Goal: Task Accomplishment & Management: Complete application form

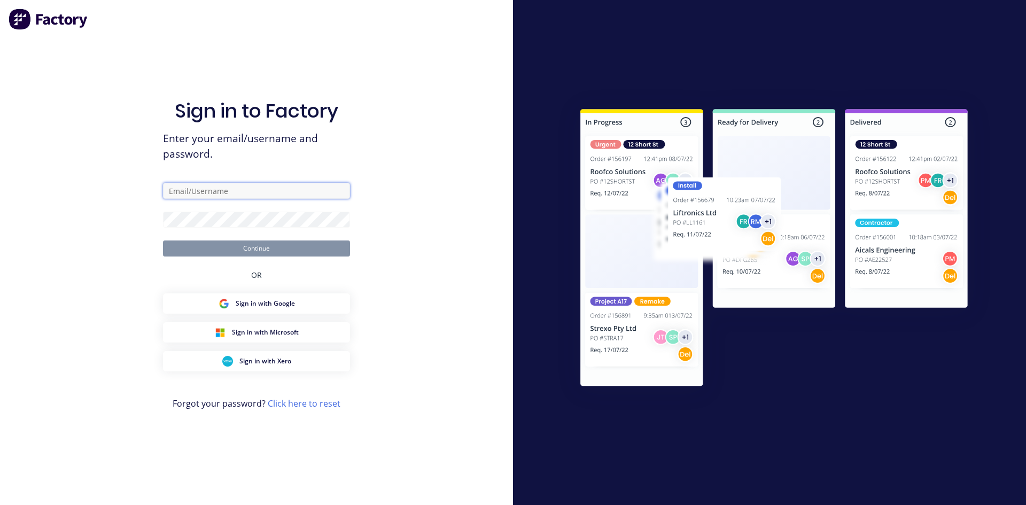
type input "[EMAIL_ADDRESS][DOMAIN_NAME]"
click at [290, 251] on button "Continue" at bounding box center [256, 248] width 187 height 16
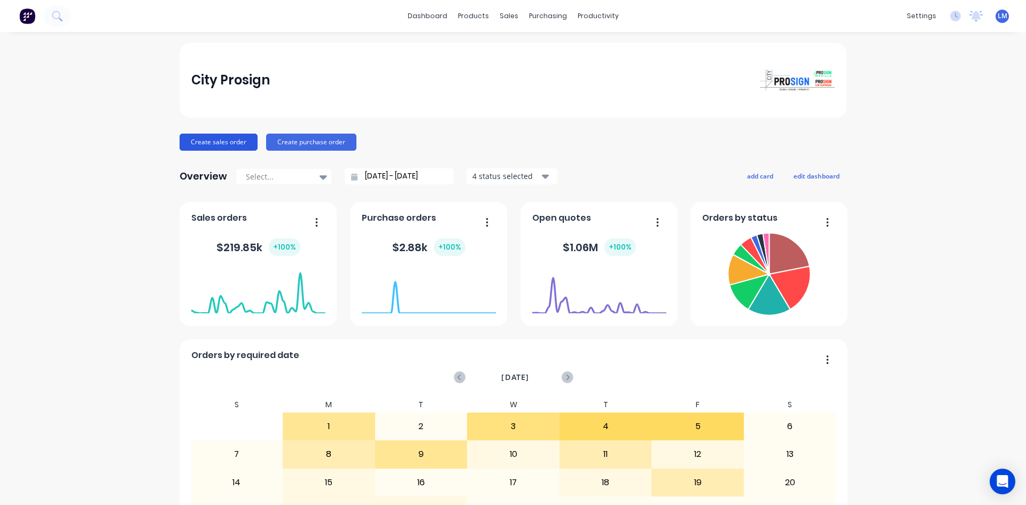
click at [220, 146] on button "Create sales order" at bounding box center [219, 142] width 78 height 17
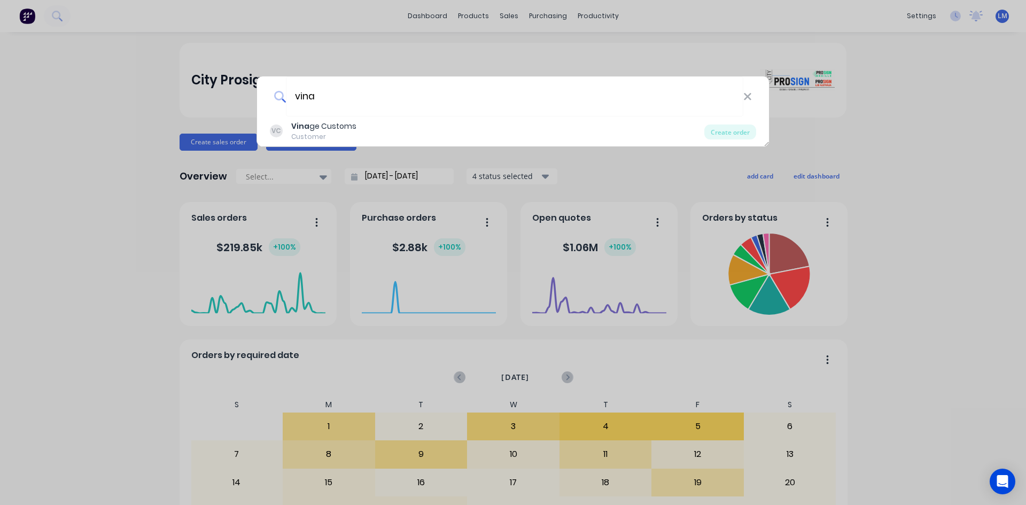
type input "vina"
click at [316, 126] on div "Vina ge Customs" at bounding box center [323, 126] width 65 height 11
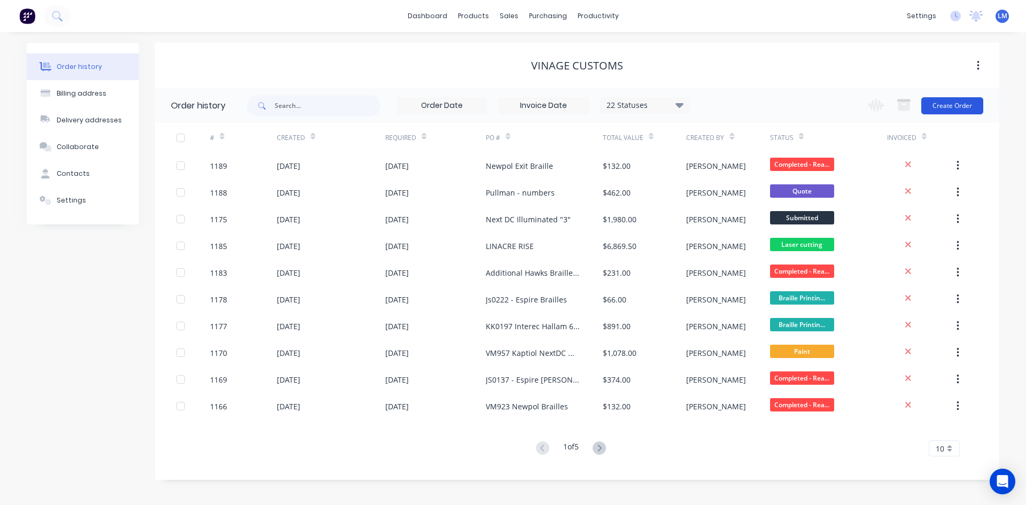
click at [937, 107] on button "Create Order" at bounding box center [952, 105] width 62 height 17
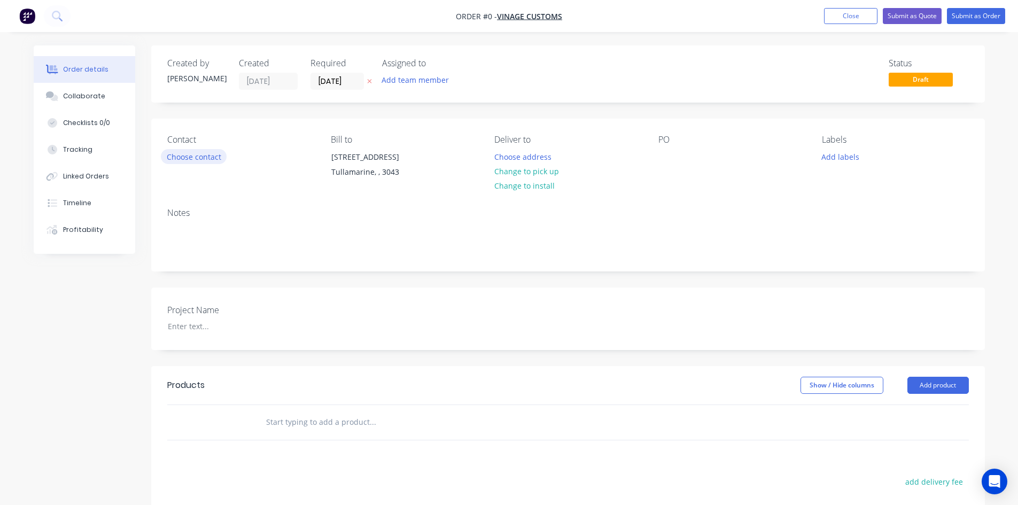
click at [212, 152] on button "Choose contact" at bounding box center [194, 156] width 66 height 14
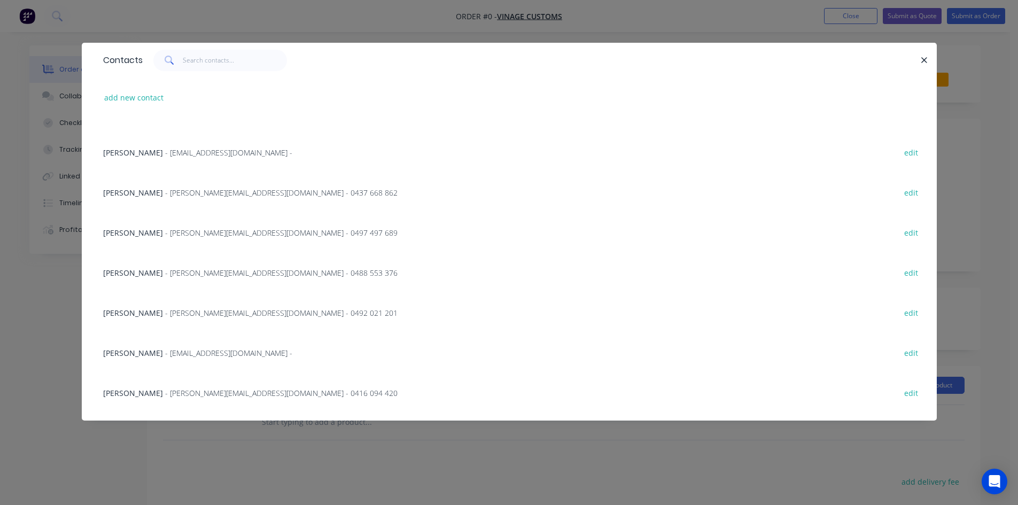
scroll to position [267, 0]
click at [220, 314] on span "- [PERSON_NAME][EMAIL_ADDRESS][DOMAIN_NAME] - 0492 021 201" at bounding box center [281, 312] width 232 height 10
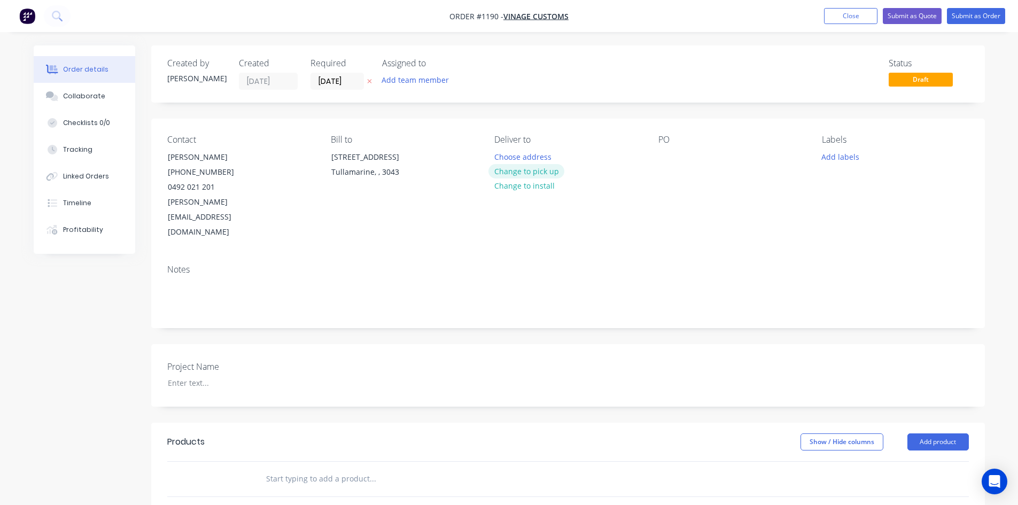
click at [554, 169] on button "Change to pick up" at bounding box center [526, 171] width 76 height 14
click at [668, 159] on div at bounding box center [666, 156] width 17 height 15
paste div
click at [191, 360] on div "Project Name" at bounding box center [234, 375] width 134 height 30
click at [195, 375] on div at bounding box center [226, 382] width 134 height 15
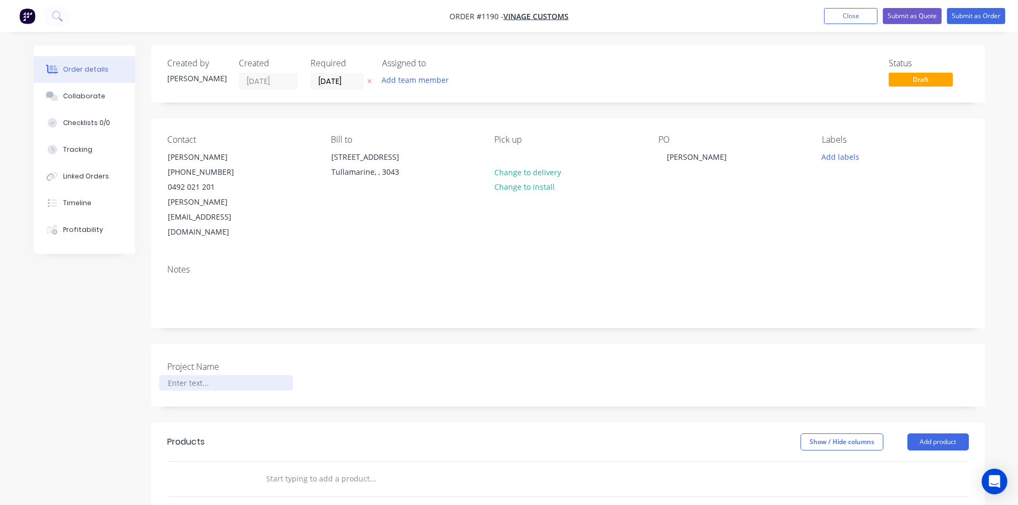
paste div
click at [263, 433] on div "Products" at bounding box center [252, 441] width 170 height 17
click at [304, 468] on input "text" at bounding box center [373, 478] width 214 height 21
click at [287, 468] on input "text" at bounding box center [373, 478] width 214 height 21
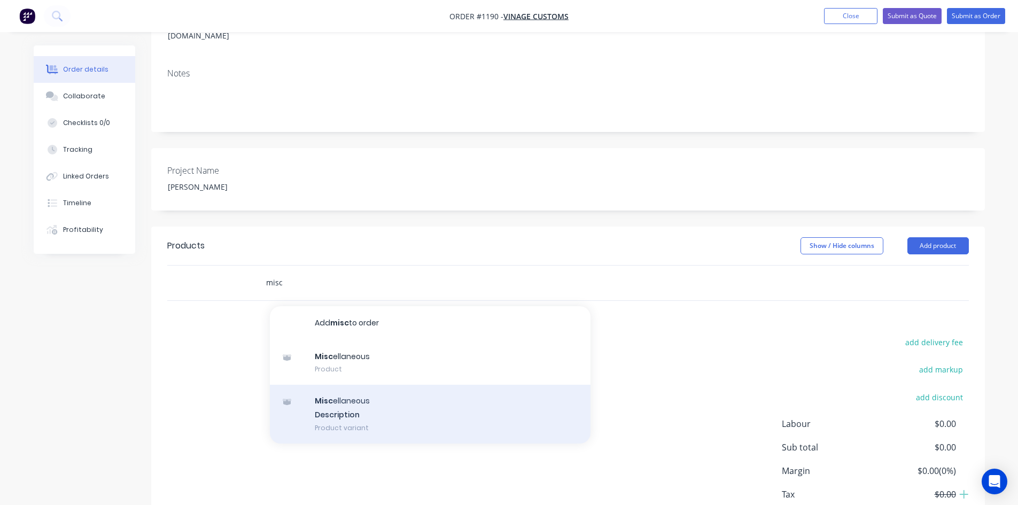
scroll to position [214, 0]
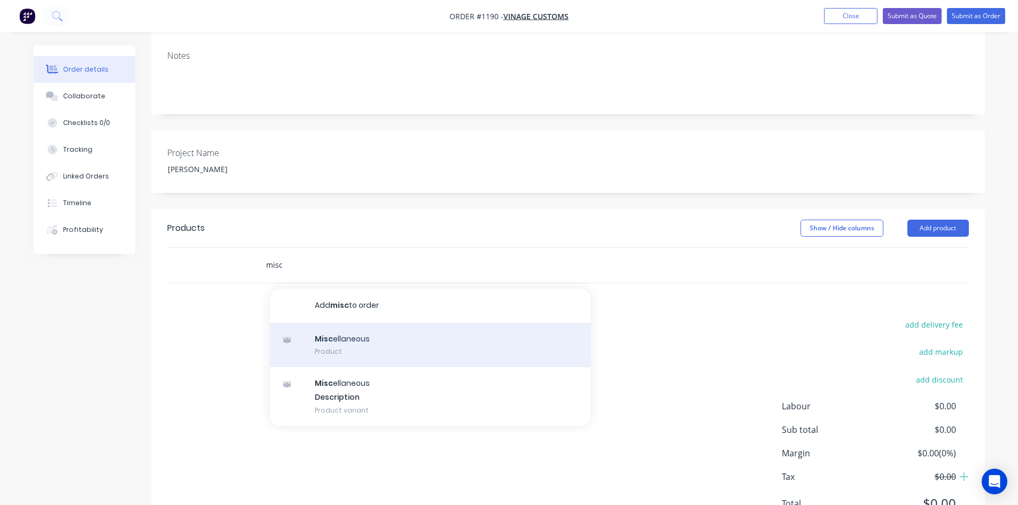
type input "misc"
click at [418, 324] on div "Misc ellaneous Product" at bounding box center [430, 345] width 321 height 45
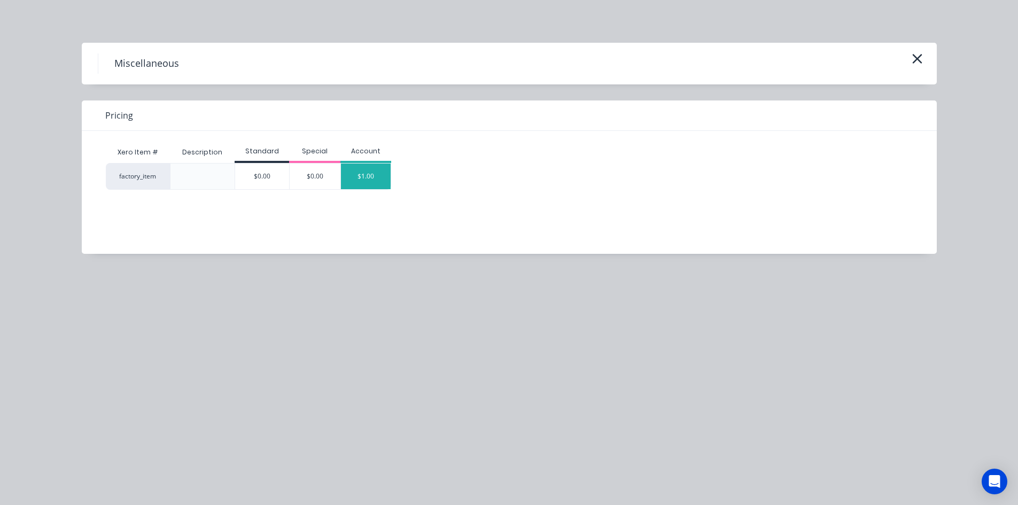
click at [380, 177] on div "$1.00" at bounding box center [366, 177] width 50 height 26
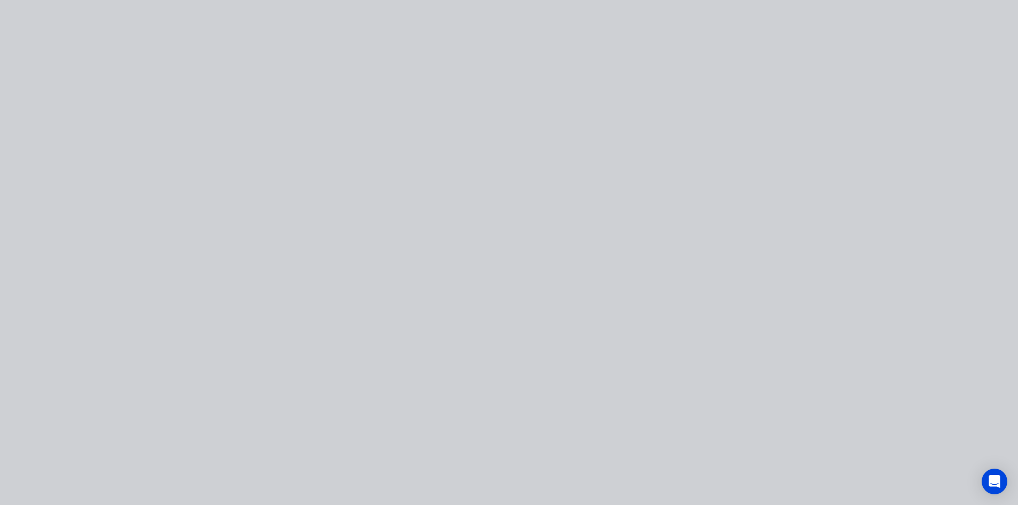
type input "$1.00"
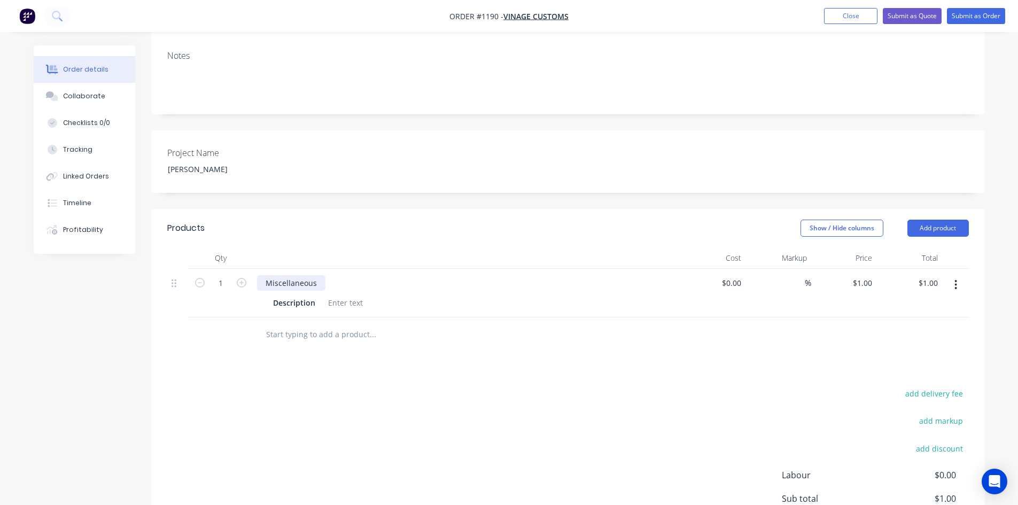
click at [316, 275] on div "Miscellaneous" at bounding box center [291, 282] width 68 height 15
drag, startPoint x: 316, startPoint y: 252, endPoint x: 261, endPoint y: 252, distance: 55.0
click at [261, 275] on div "Miscellaneous" at bounding box center [291, 282] width 68 height 15
click at [327, 275] on div "Miscellaneous" at bounding box center [466, 282] width 419 height 15
drag, startPoint x: 320, startPoint y: 252, endPoint x: 253, endPoint y: 246, distance: 67.1
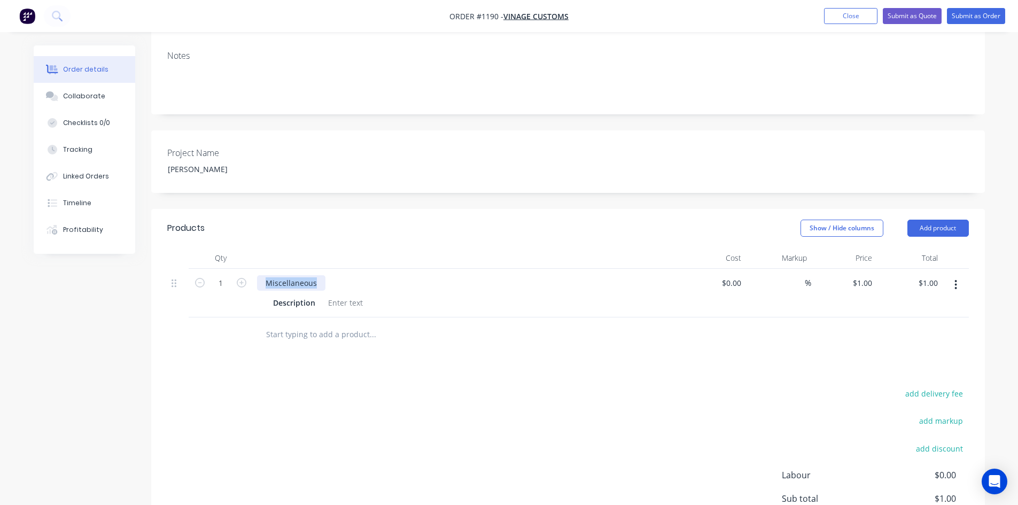
click at [253, 269] on div "Miscellaneous Description" at bounding box center [467, 293] width 428 height 49
click at [344, 295] on div at bounding box center [345, 302] width 43 height 15
click at [328, 295] on div at bounding box center [345, 302] width 43 height 15
paste div
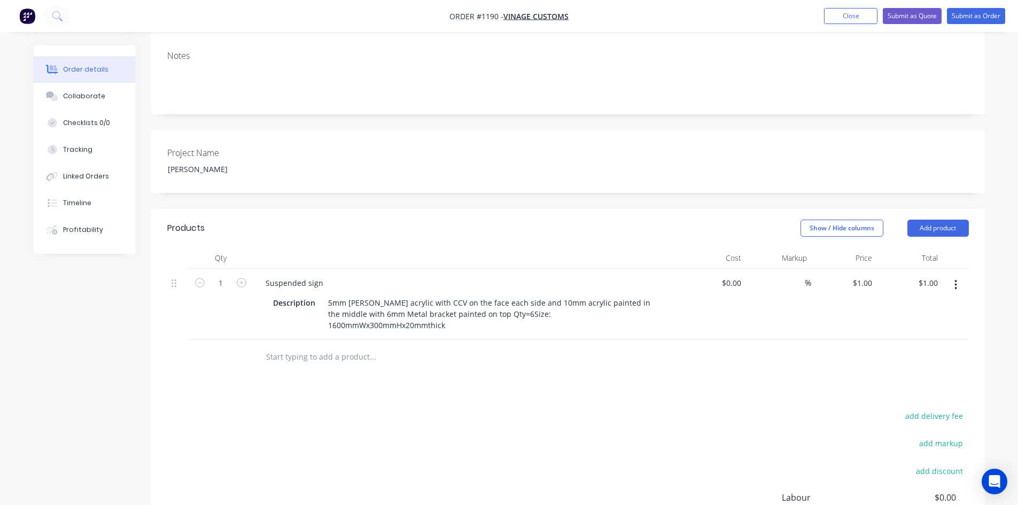
click at [410, 380] on div "Products Show / Hide columns Add product Qty Cost Markup Price Total 1 Suspende…" at bounding box center [568, 420] width 834 height 422
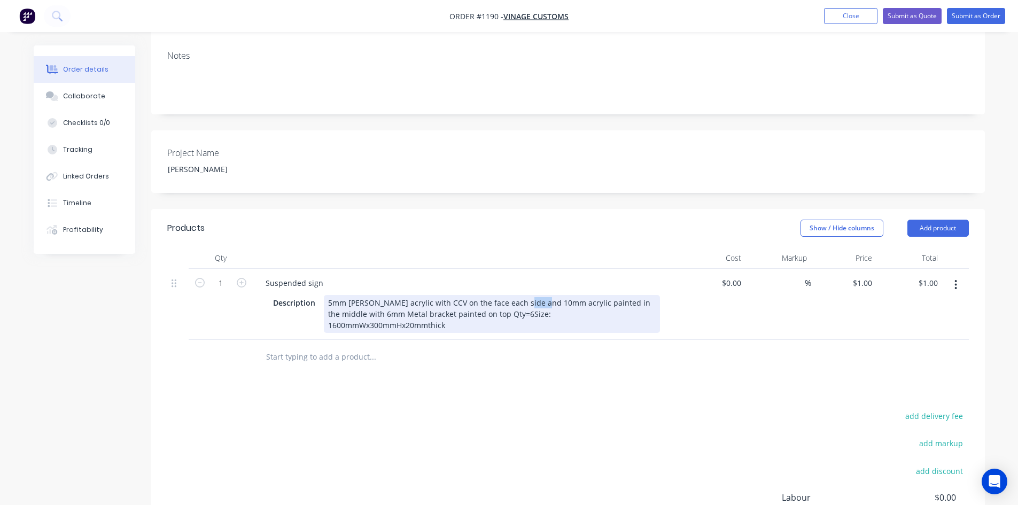
drag, startPoint x: 516, startPoint y: 274, endPoint x: 532, endPoint y: 275, distance: 15.5
click at [532, 295] on div "5mm [PERSON_NAME] acrylic with CCV on the face each side and 10mm acrylic paint…" at bounding box center [492, 314] width 336 height 38
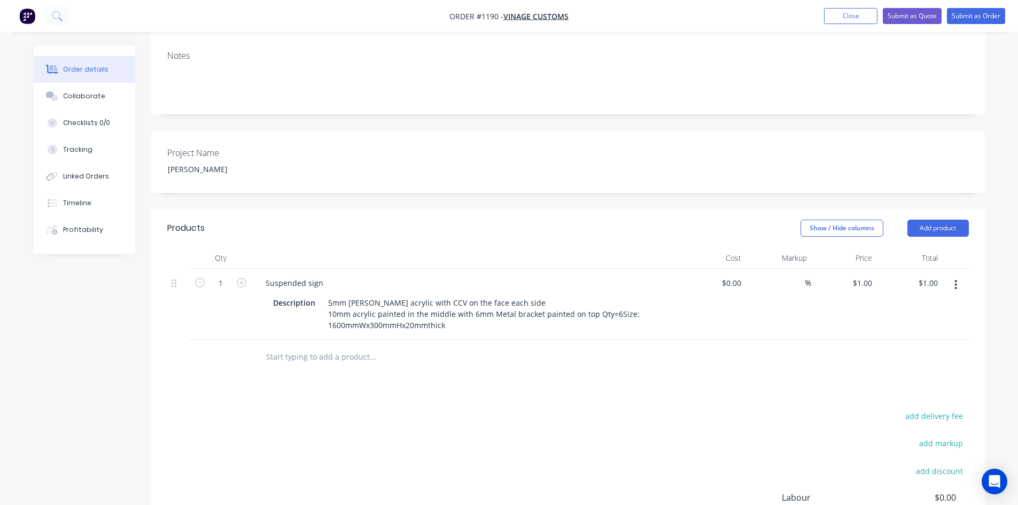
click at [555, 346] on div at bounding box center [417, 356] width 321 height 21
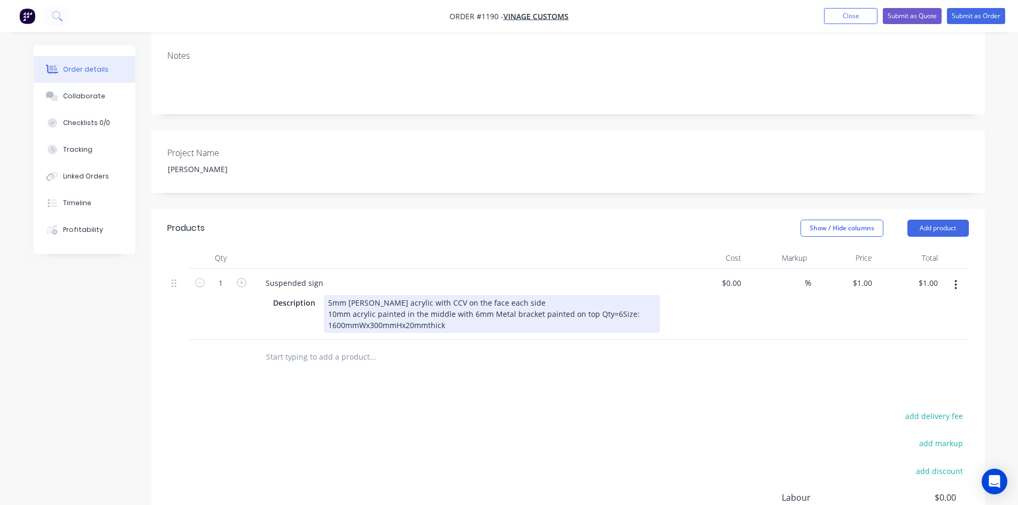
click at [591, 295] on div "5mm [PERSON_NAME] acrylic with CCV on the face each side 10mm acrylic painted i…" at bounding box center [492, 314] width 336 height 38
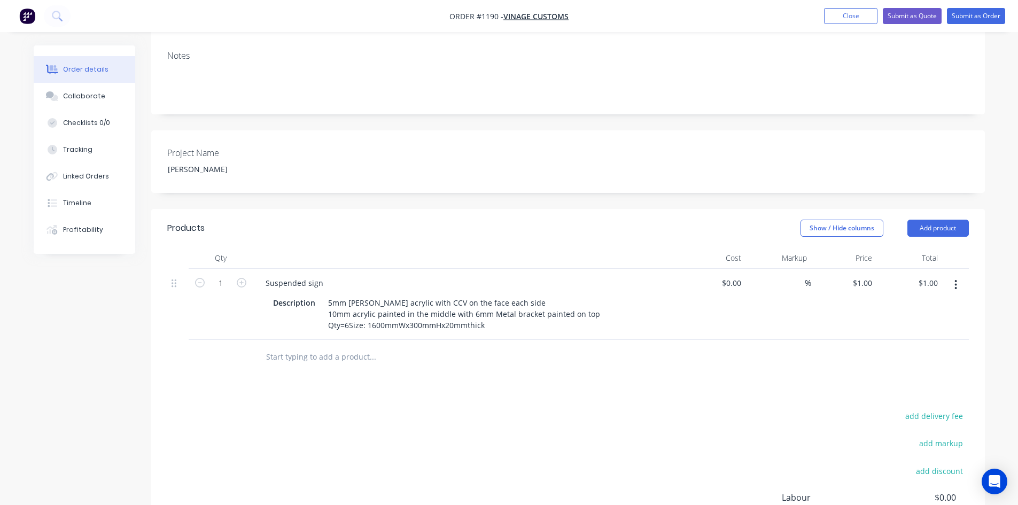
drag, startPoint x: 586, startPoint y: 359, endPoint x: 578, endPoint y: 357, distance: 8.7
click at [586, 358] on div "Products Show / Hide columns Add product Qty Cost Markup Price Total 1 Suspende…" at bounding box center [568, 420] width 834 height 422
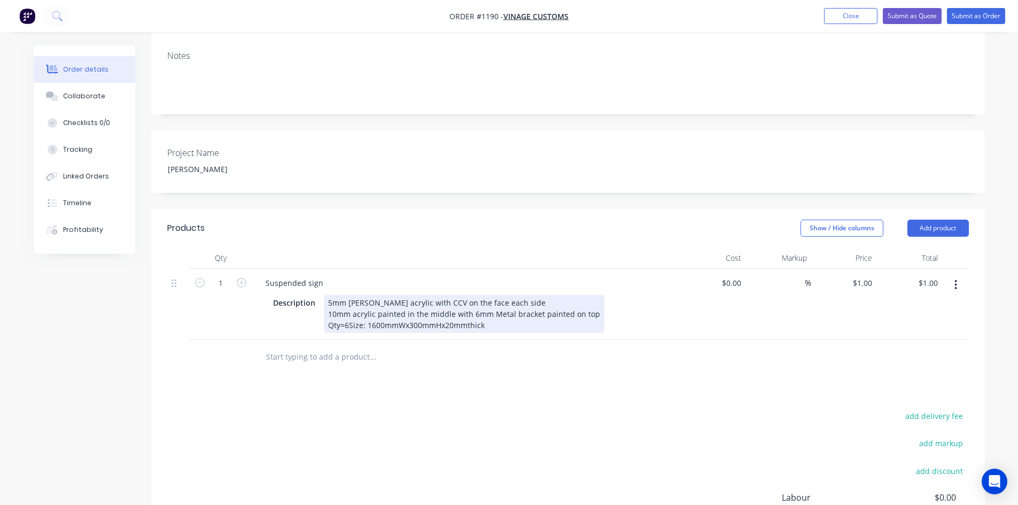
click at [346, 297] on div "5mm [PERSON_NAME] acrylic with CCV on the face each side 10mm acrylic painted i…" at bounding box center [464, 314] width 281 height 38
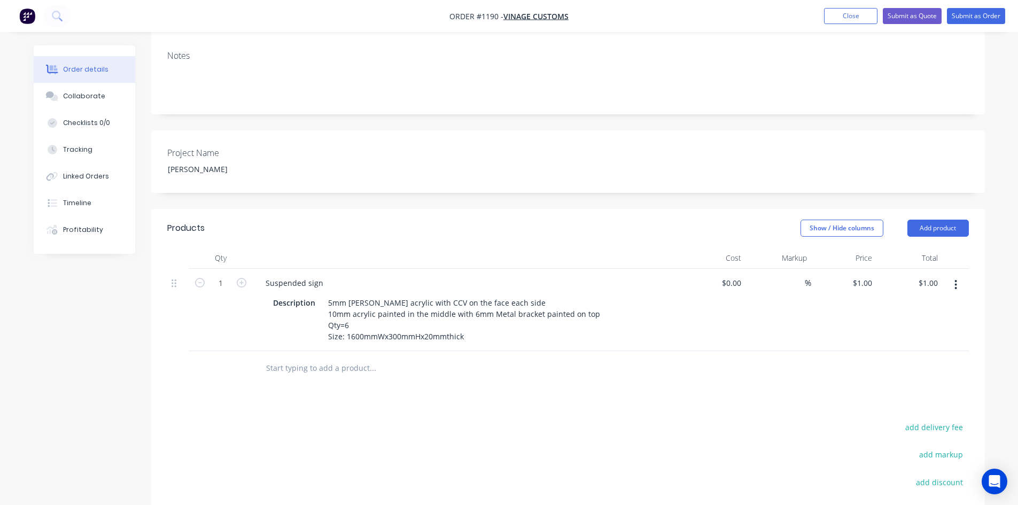
click at [488, 370] on div "Products Show / Hide columns Add product Qty Cost Markup Price Total 1 Suspende…" at bounding box center [568, 425] width 834 height 433
click at [729, 275] on div at bounding box center [737, 282] width 17 height 15
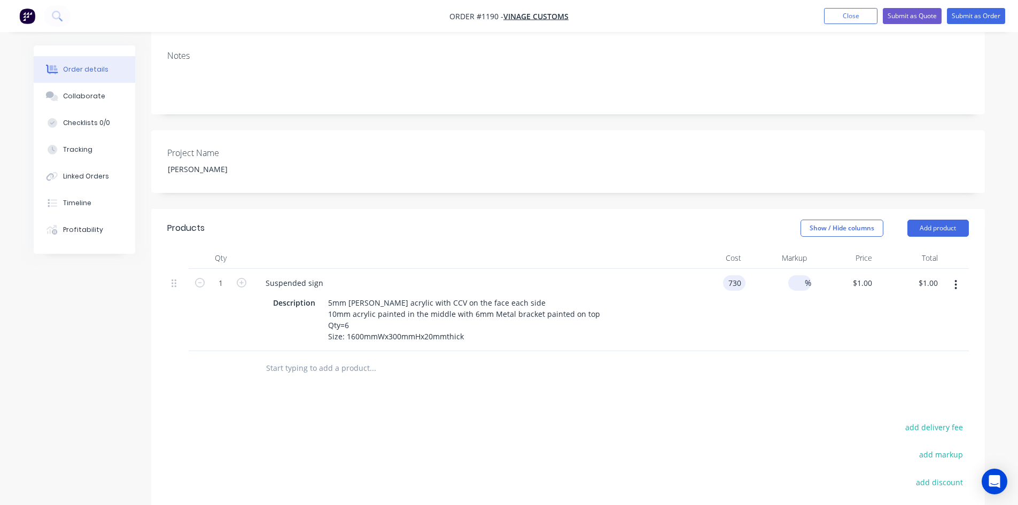
type input "$730.00"
click at [796, 275] on input at bounding box center [799, 282] width 12 height 15
type input "45"
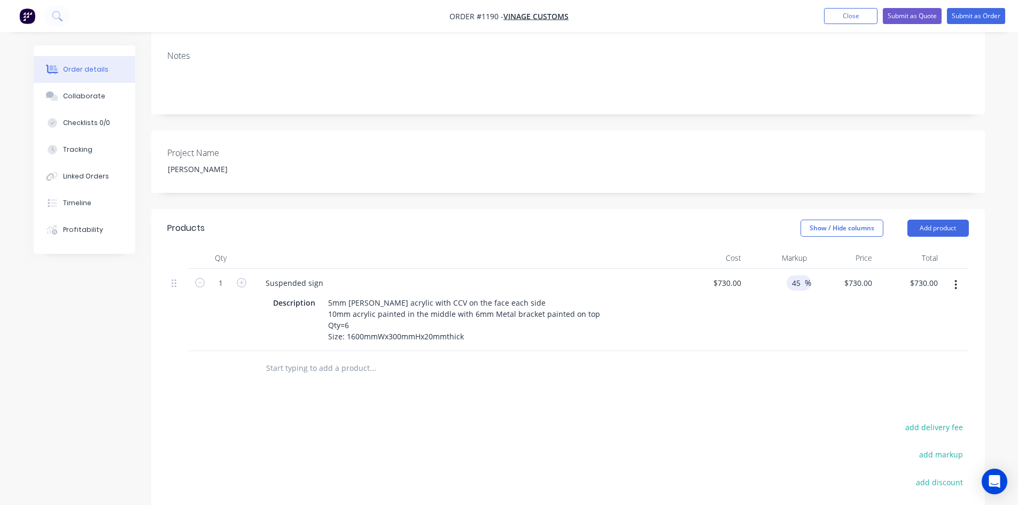
type input "$1,058.50"
click at [778, 351] on div at bounding box center [568, 368] width 802 height 35
click at [242, 278] on icon "button" at bounding box center [242, 283] width 10 height 10
type input "2"
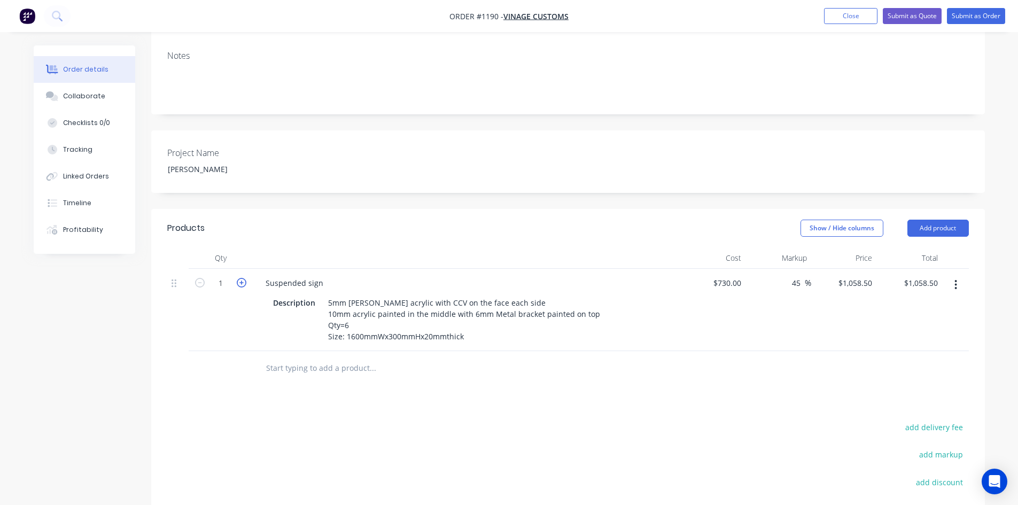
type input "$2,117.00"
click at [242, 278] on icon "button" at bounding box center [242, 283] width 10 height 10
type input "3"
type input "$3,175.50"
click at [242, 278] on icon "button" at bounding box center [242, 283] width 10 height 10
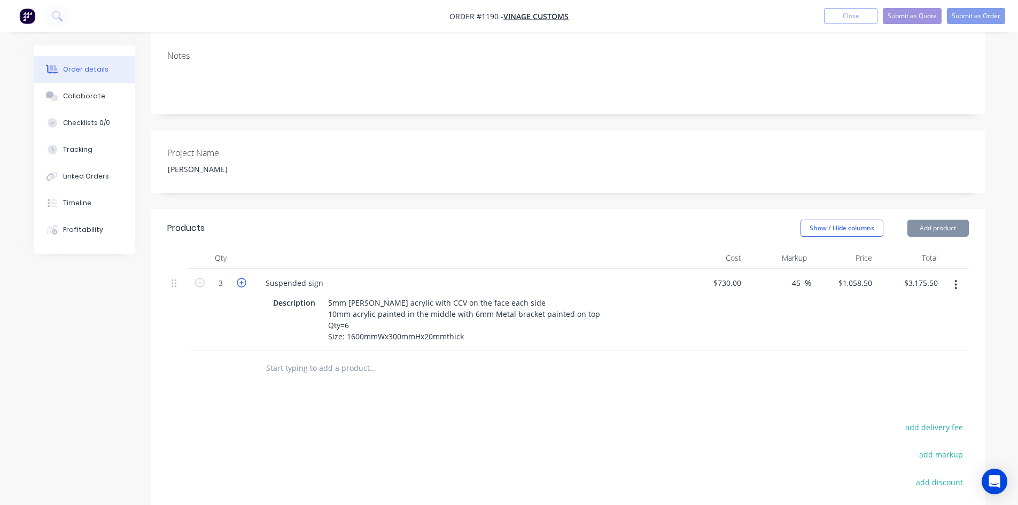
type input "4"
type input "$4,234.00"
click at [242, 278] on icon "button" at bounding box center [242, 283] width 10 height 10
type input "5"
type input "$5,292.50"
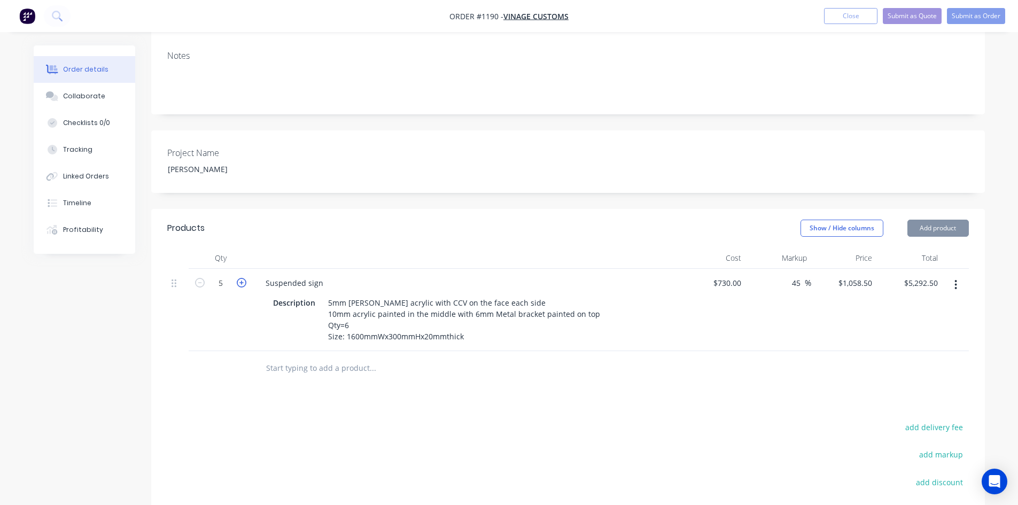
click at [242, 278] on icon "button" at bounding box center [242, 283] width 10 height 10
type input "6"
type input "$6,351.00"
click at [796, 275] on input "45" at bounding box center [798, 282] width 14 height 15
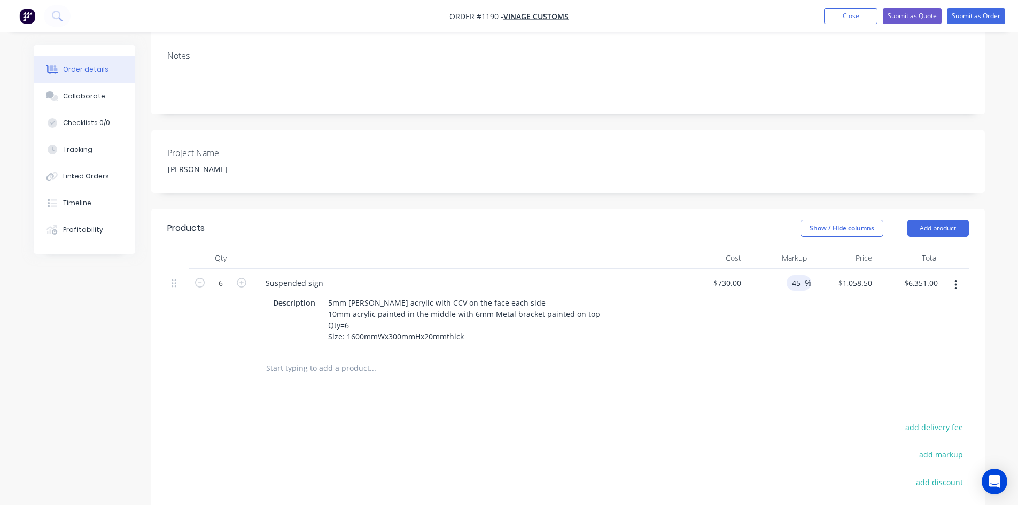
click at [805, 275] on div "45 45 %" at bounding box center [799, 282] width 25 height 15
type input "50"
type input "$1,095.00"
type input "$6,570.00"
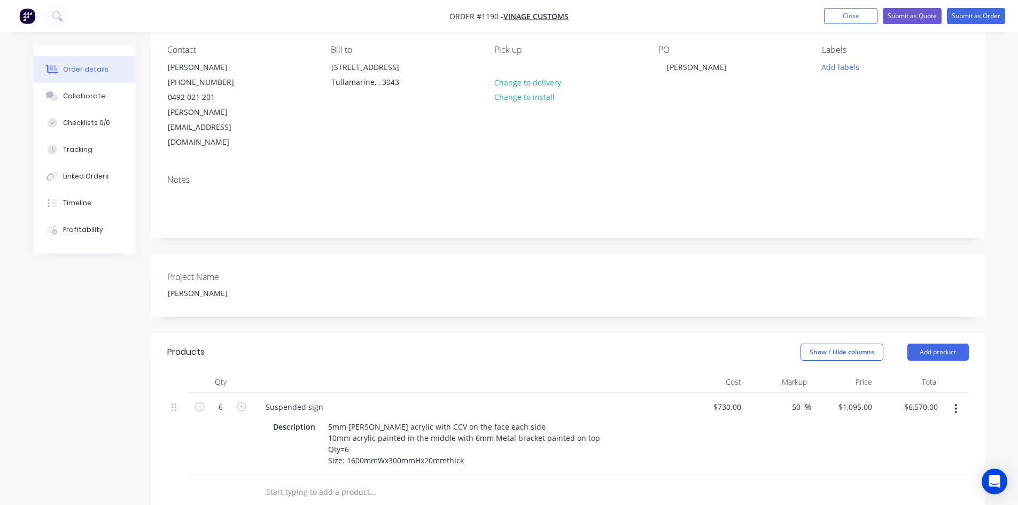
scroll to position [0, 0]
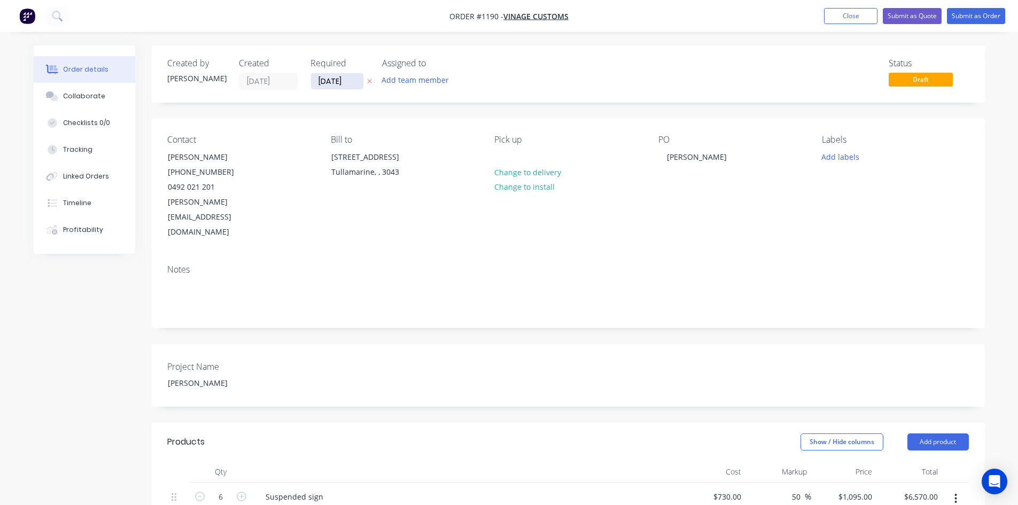
click at [333, 84] on input "[DATE]" at bounding box center [337, 81] width 52 height 16
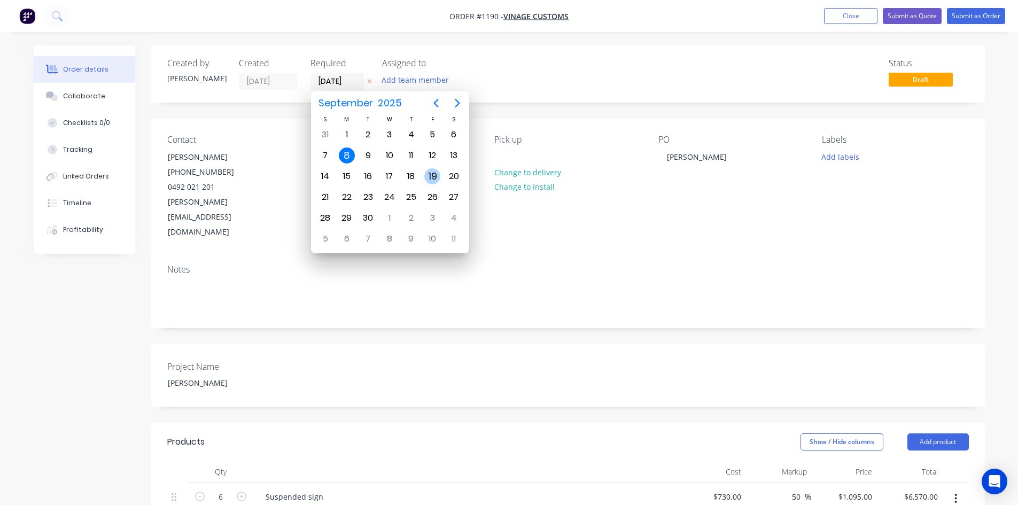
click at [426, 175] on div "19" at bounding box center [432, 176] width 16 height 16
type input "[DATE]"
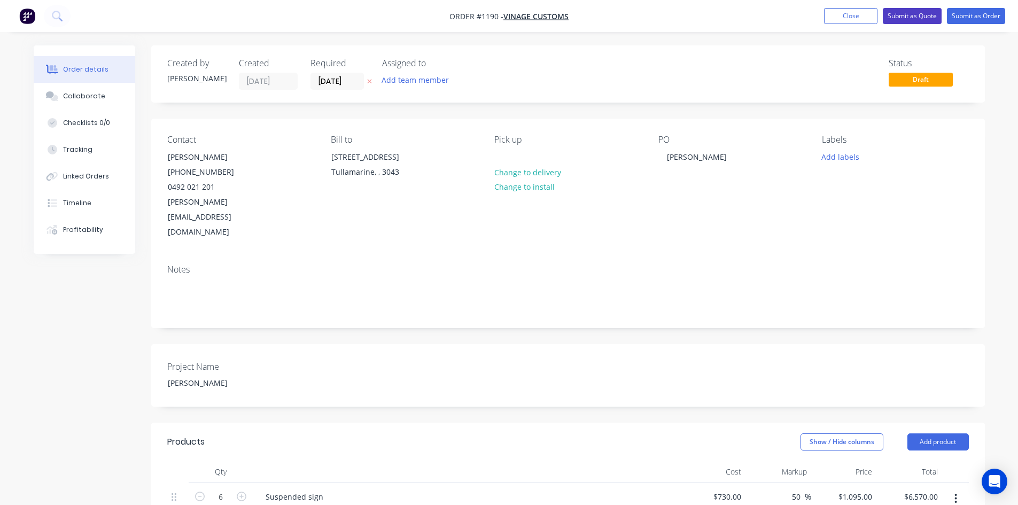
click at [923, 18] on button "Submit as Quote" at bounding box center [912, 16] width 59 height 16
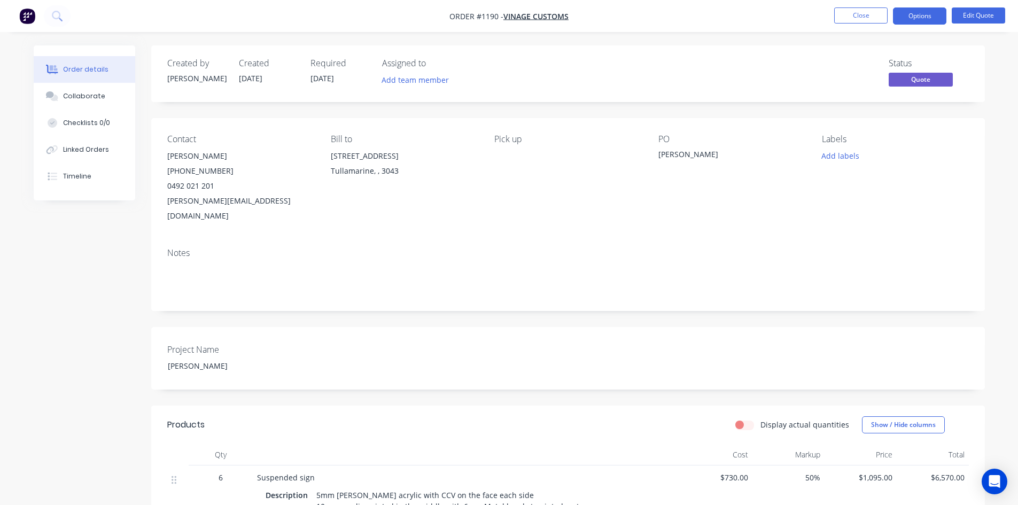
click at [922, 18] on button "Options" at bounding box center [919, 15] width 53 height 17
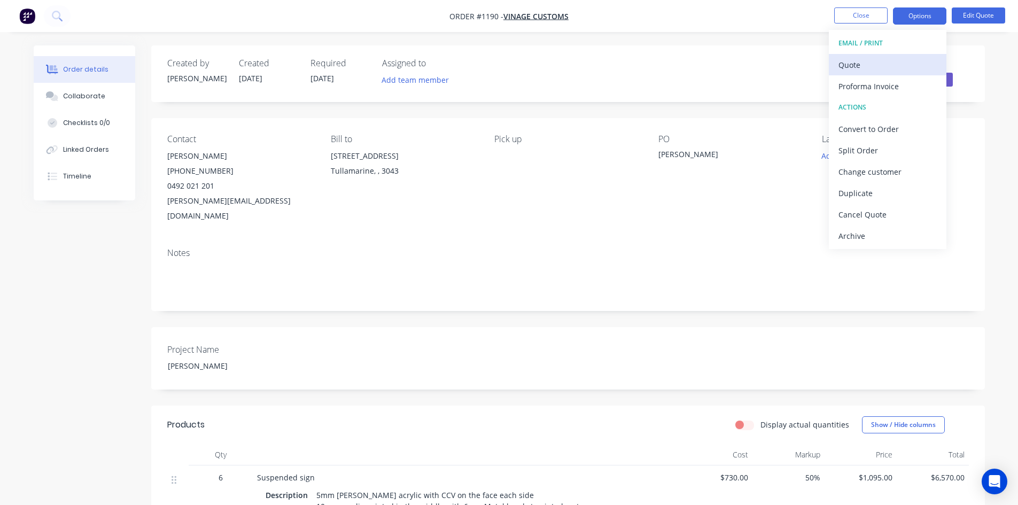
click at [869, 61] on div "Quote" at bounding box center [888, 64] width 98 height 15
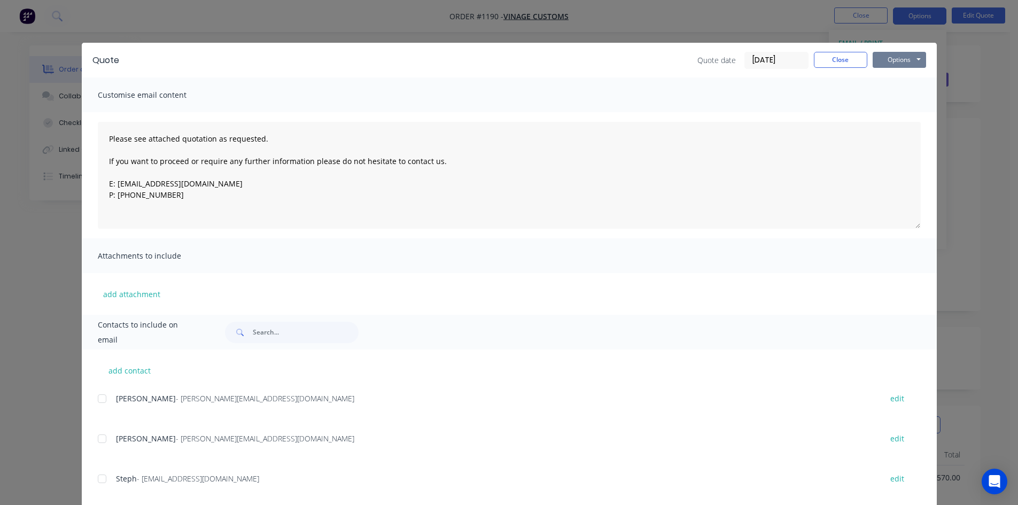
click at [887, 59] on button "Options" at bounding box center [899, 60] width 53 height 16
click at [896, 95] on button "Print" at bounding box center [907, 97] width 68 height 18
click at [850, 57] on button "Close" at bounding box center [840, 60] width 53 height 16
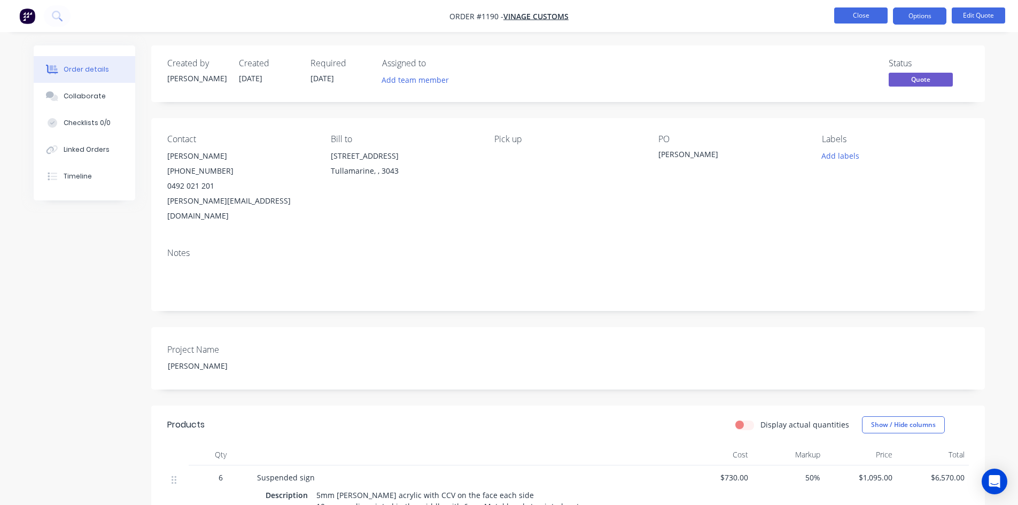
click at [866, 12] on button "Close" at bounding box center [860, 15] width 53 height 16
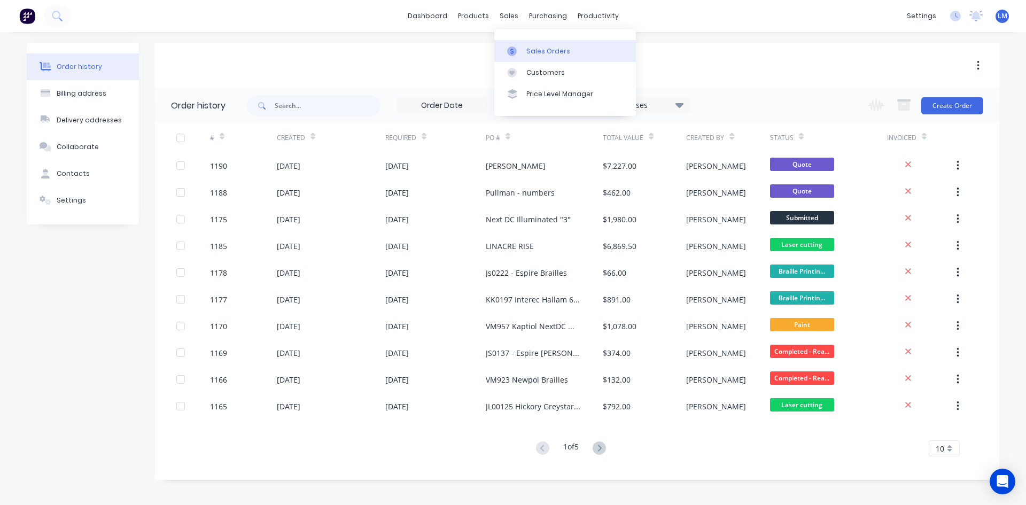
click at [546, 52] on div "Sales Orders" at bounding box center [548, 51] width 44 height 10
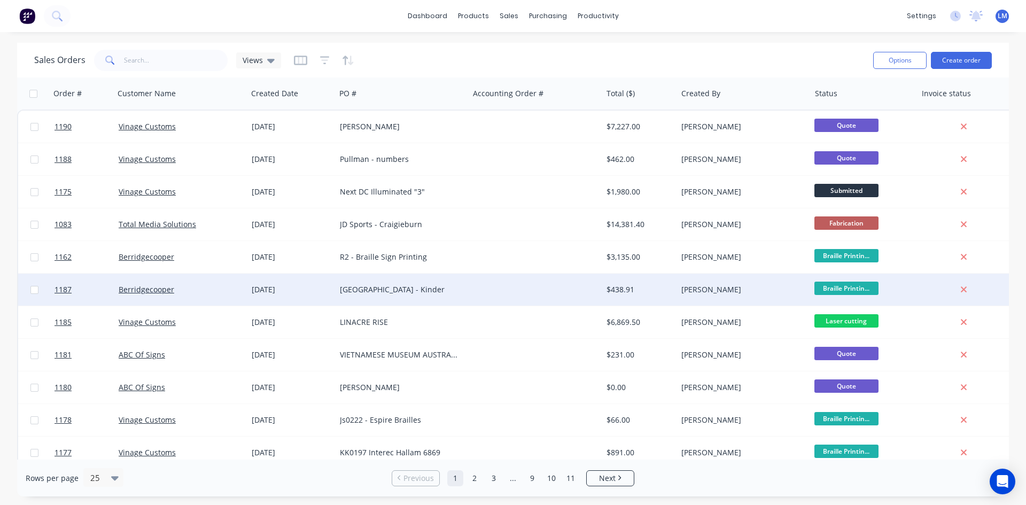
click at [175, 292] on div "Berridgecooper" at bounding box center [178, 289] width 119 height 11
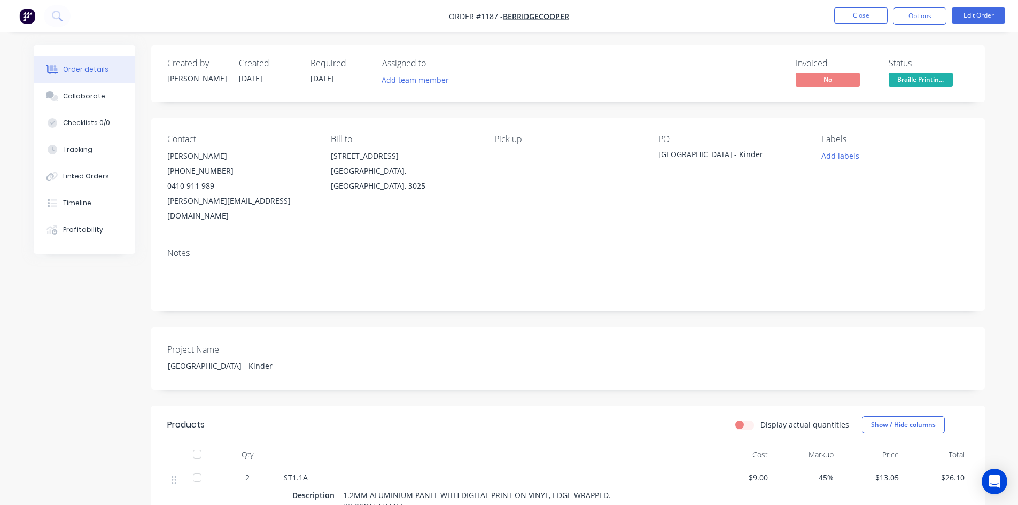
click at [662, 327] on div "Project Name [GEOGRAPHIC_DATA] - Kinder" at bounding box center [568, 358] width 834 height 63
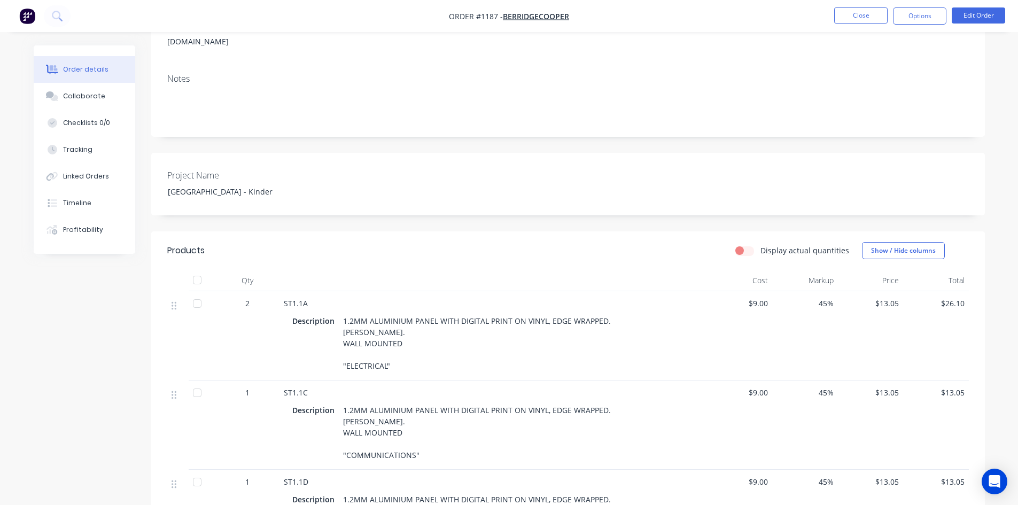
scroll to position [214, 0]
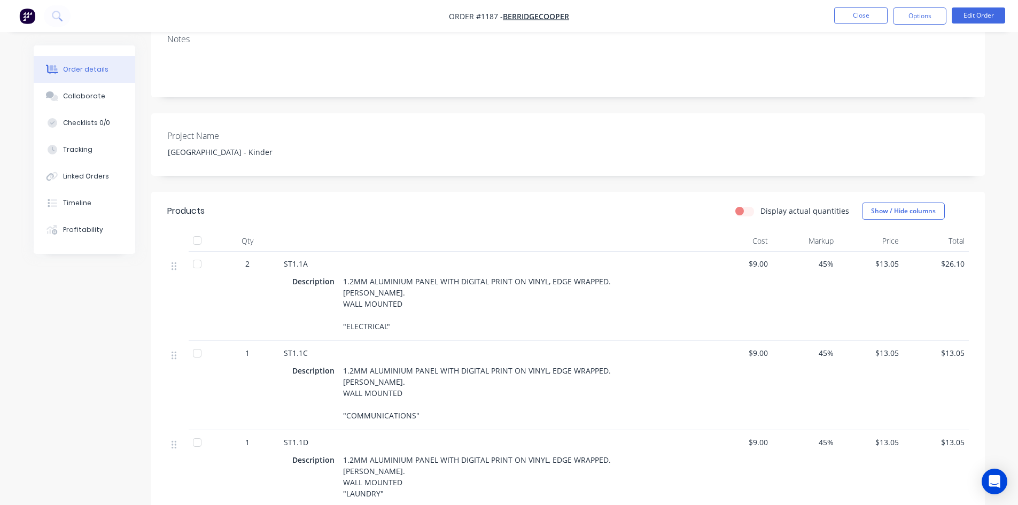
click at [883, 258] on span "$13.05" at bounding box center [870, 263] width 57 height 11
drag, startPoint x: 879, startPoint y: 249, endPoint x: 903, endPoint y: 249, distance: 23.5
click at [901, 252] on div "$13.05" at bounding box center [871, 296] width 66 height 89
click at [979, 16] on button "Edit Order" at bounding box center [978, 15] width 53 height 16
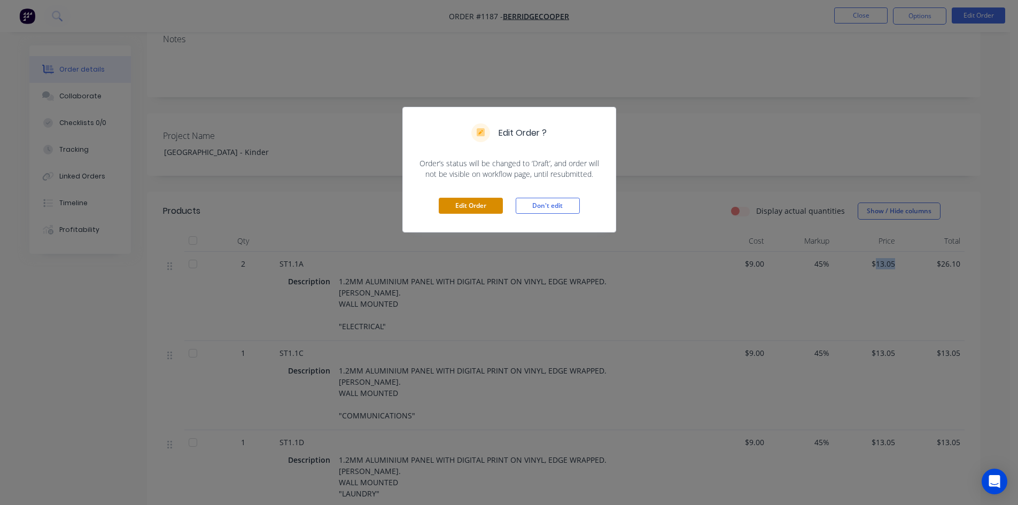
click at [482, 200] on button "Edit Order" at bounding box center [471, 206] width 64 height 16
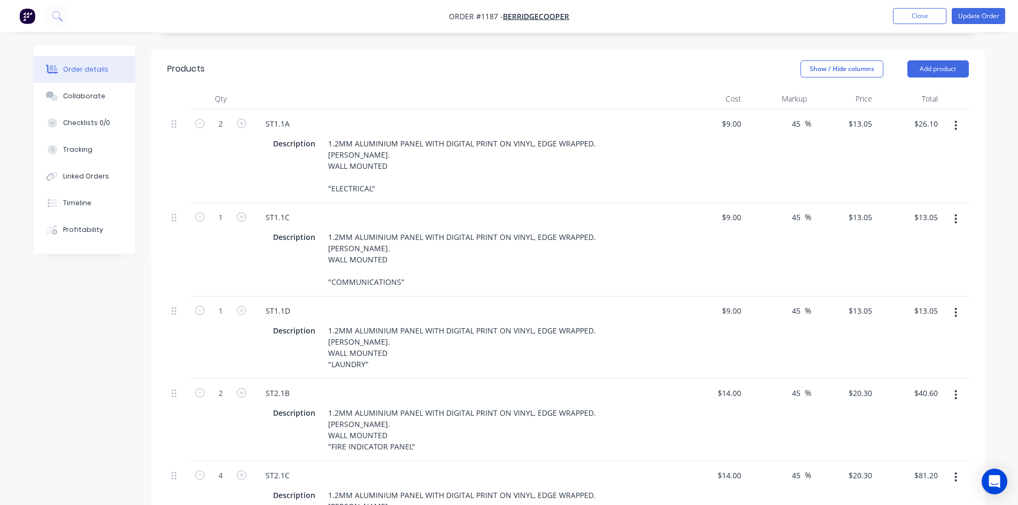
scroll to position [374, 0]
type input "15"
type input "66.67"
type input "$15.00"
type input "$30.00"
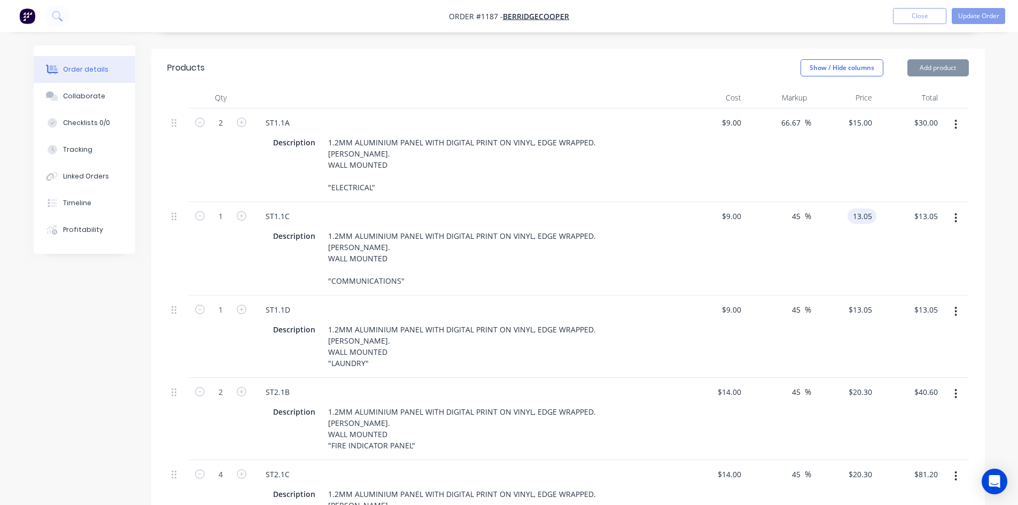
type input "5"
type input "15"
type input "66.67"
type input "$15.00"
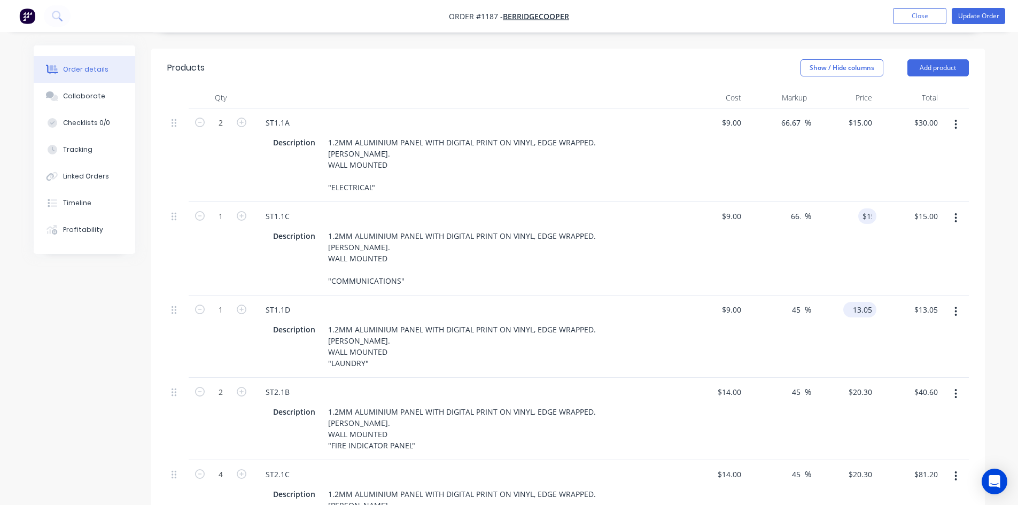
click at [858, 302] on input "13.05" at bounding box center [862, 309] width 29 height 15
type input "15"
type input "66.67"
type input "$15.00"
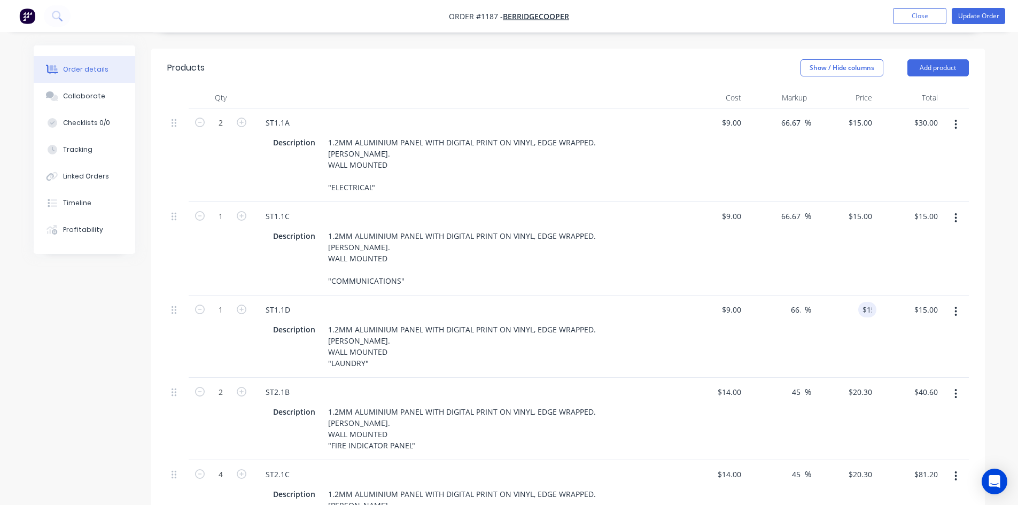
click at [707, 309] on div "$9.00 $9.00" at bounding box center [713, 337] width 66 height 82
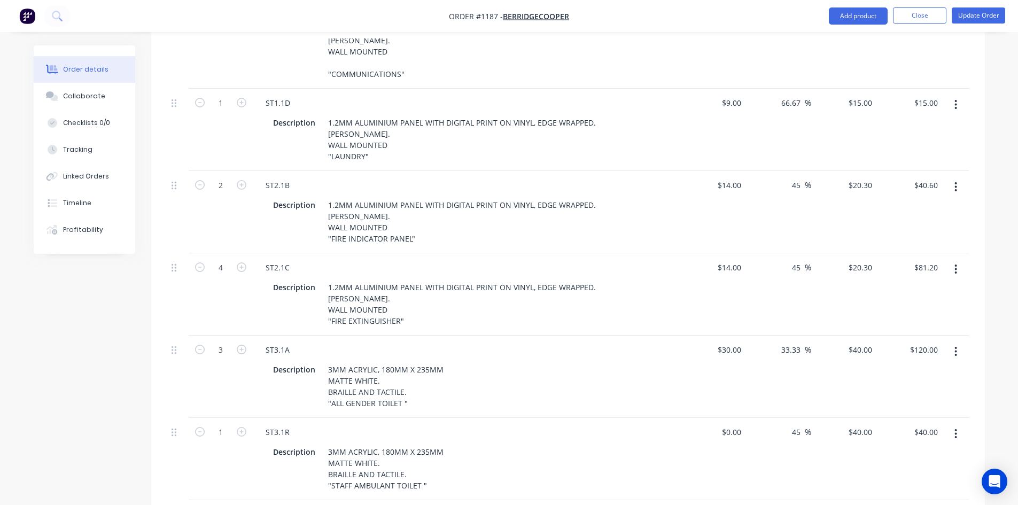
scroll to position [588, 0]
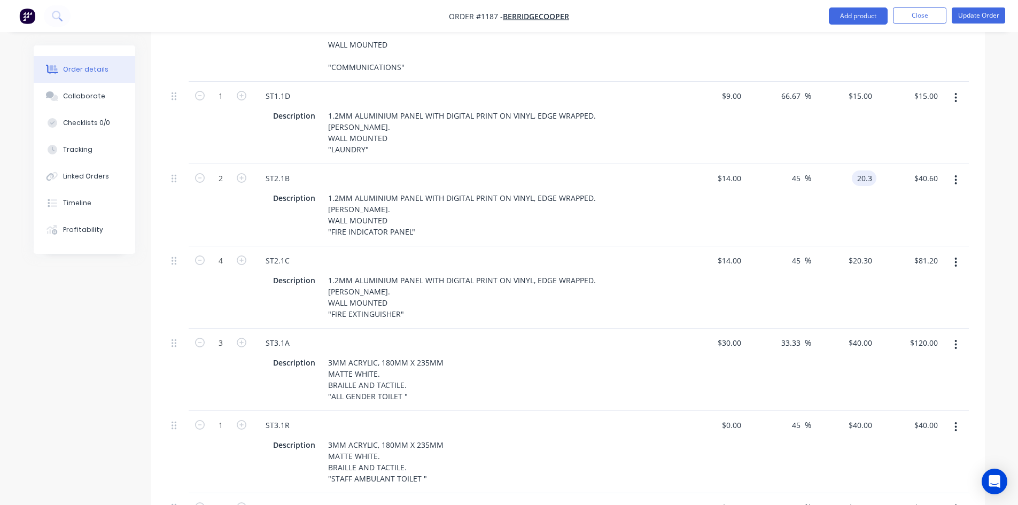
drag, startPoint x: 852, startPoint y: 150, endPoint x: 893, endPoint y: 150, distance: 40.6
click at [893, 164] on div "2 ST2.1B Description 1.2MM ALUMINIUM PANEL WITH DIGITAL PRINT ON VINYL, EDGE WR…" at bounding box center [568, 205] width 802 height 82
type input "22.5"
type input "60.71"
type input "$22.50"
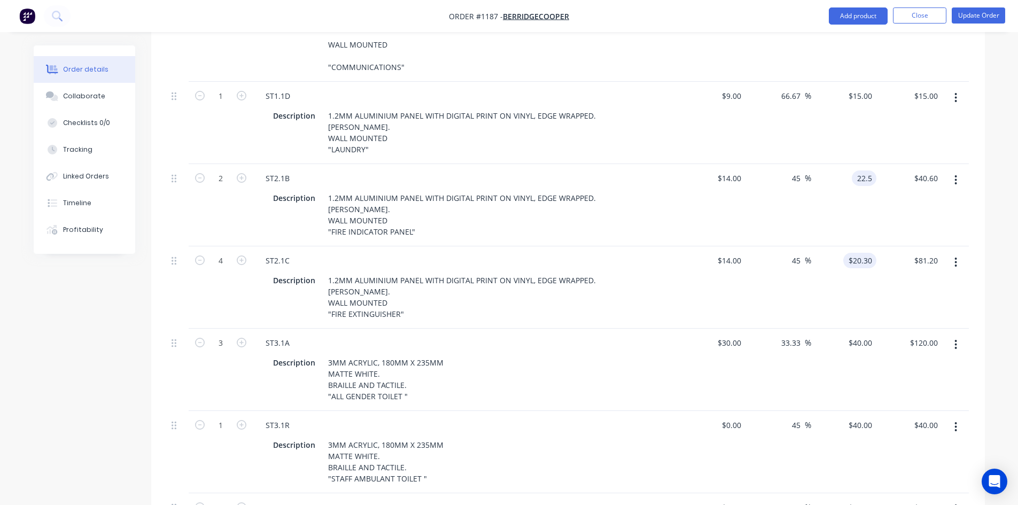
type input "$45.00"
type input "22.5"
type input "60.71"
type input "$22.50"
type input "$90.00"
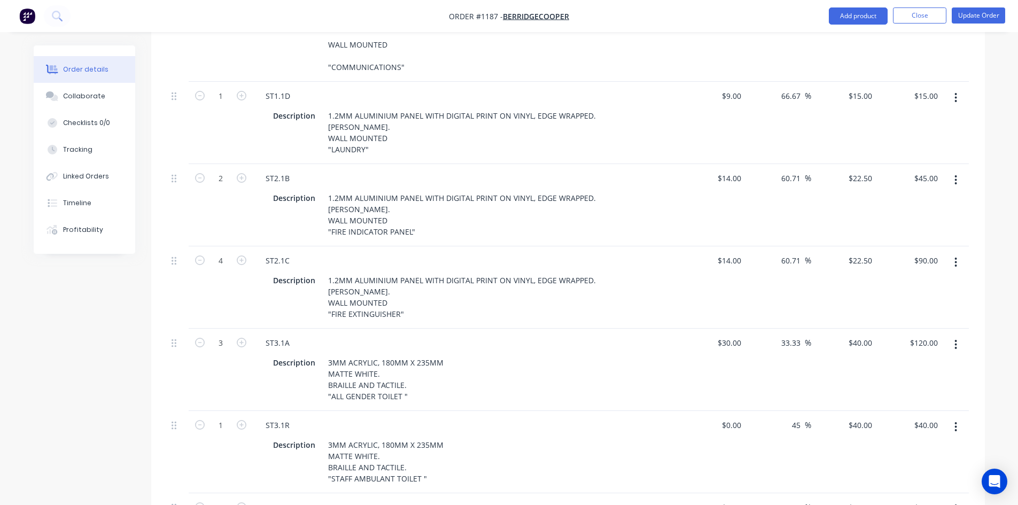
click at [604, 365] on div "Description 3MM ACRYLIC, 180MM X 235MM MATTE WHITE. BRAILLE AND TACTILE. "ALL G…" at bounding box center [464, 379] width 391 height 49
click at [860, 335] on div "40 $40.00" at bounding box center [859, 342] width 33 height 15
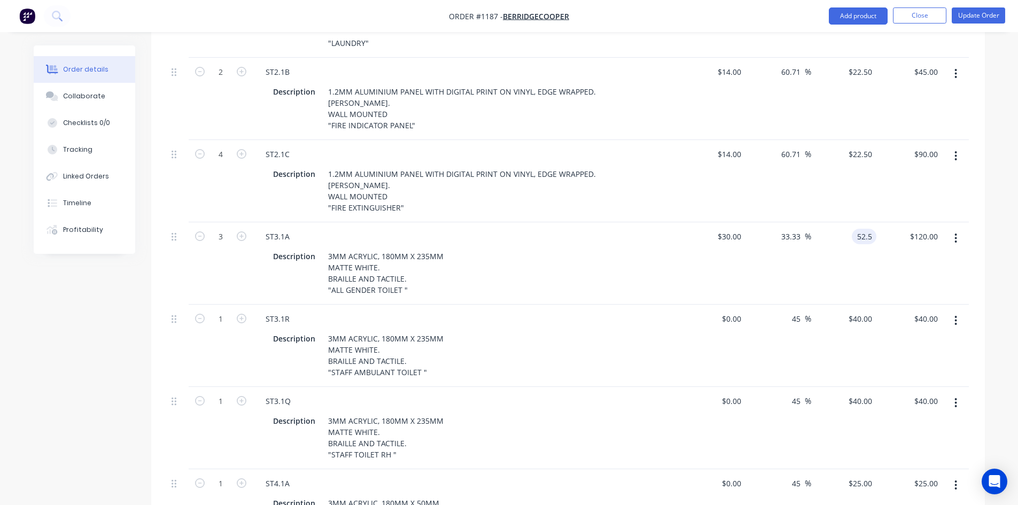
scroll to position [695, 0]
type input "52.5"
type input "75"
type input "$52.50"
type input "$157.50"
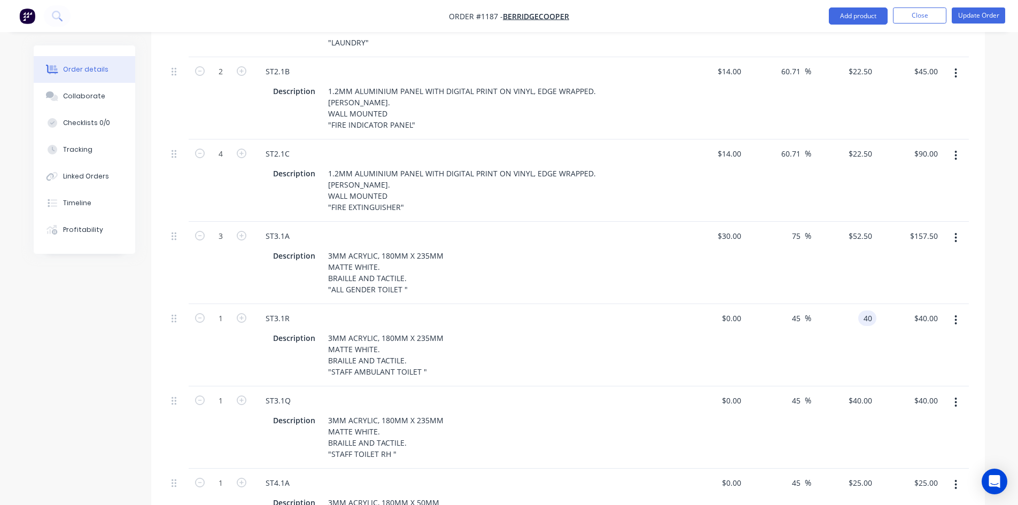
click at [864, 310] on input "40" at bounding box center [870, 317] width 14 height 15
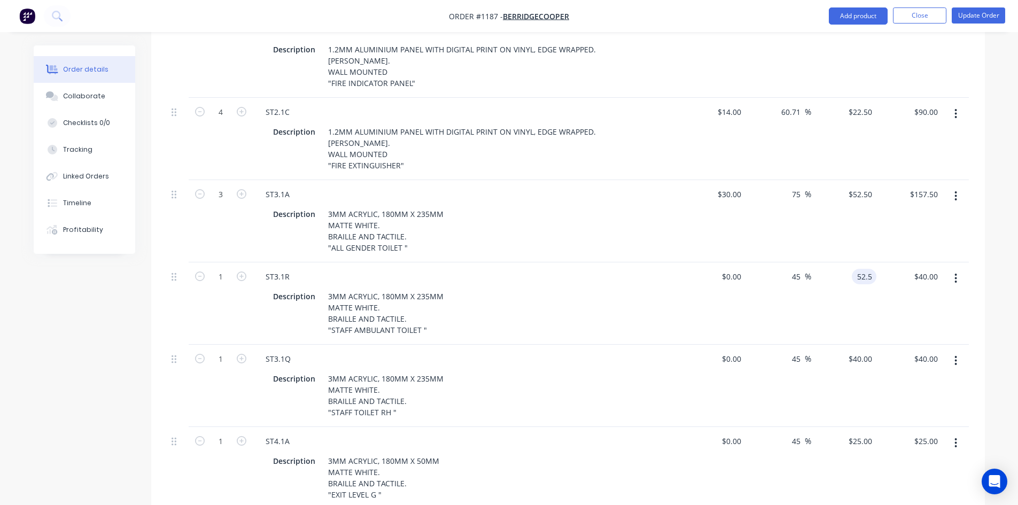
scroll to position [802, 0]
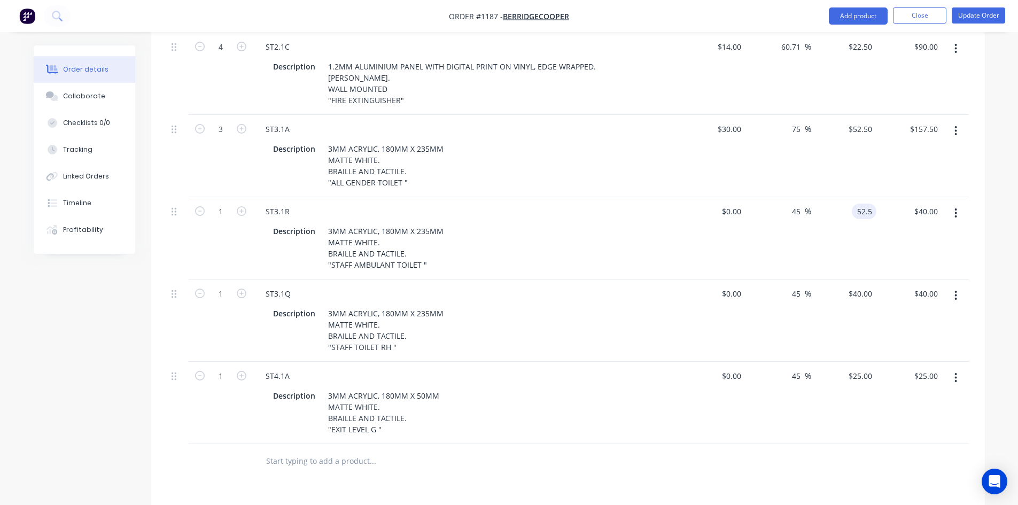
click at [861, 204] on input "52.5" at bounding box center [866, 211] width 20 height 15
type input "45"
type input "52.5"
type input "$45.00"
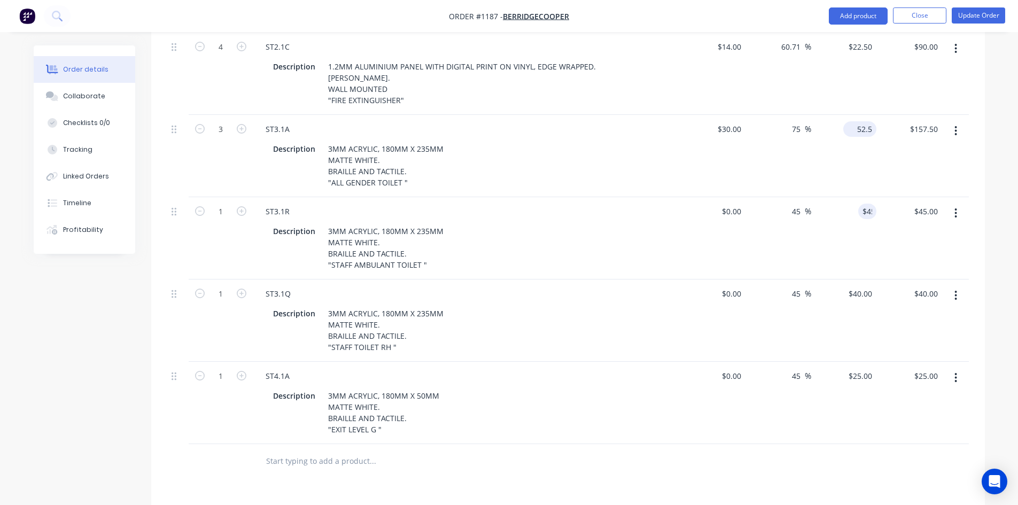
click at [860, 121] on input "52.5" at bounding box center [862, 128] width 29 height 15
type input "45"
type input "50"
type input "$45.00"
type input "$135.00"
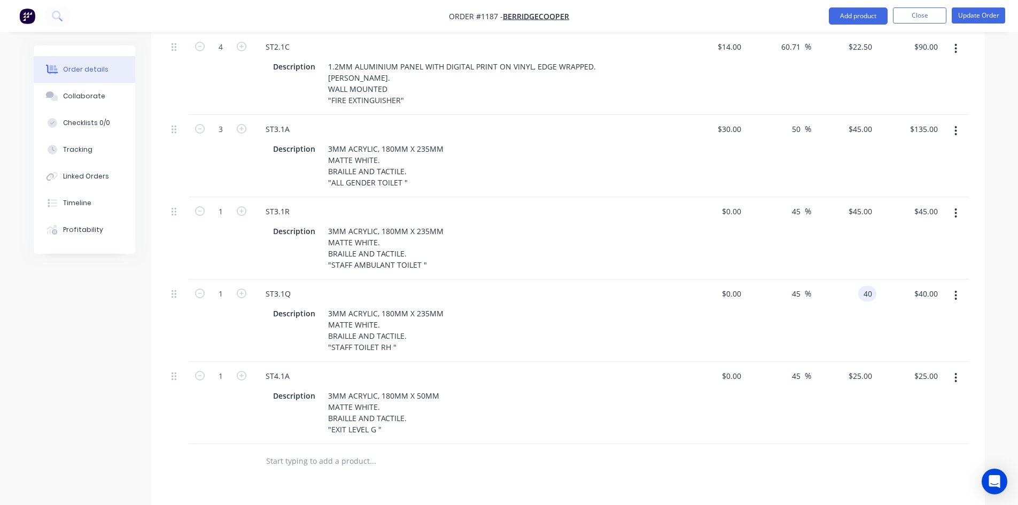
drag, startPoint x: 856, startPoint y: 263, endPoint x: 886, endPoint y: 266, distance: 30.1
click at [886, 280] on div "1 ST3.1Q Description 3MM ACRYLIC, 180MM X 235MM MATTE WHITE. BRAILLE AND TACTIL…" at bounding box center [568, 321] width 802 height 82
type input "$45.00"
click at [696, 383] on div "$0.00 $0.00" at bounding box center [713, 403] width 66 height 82
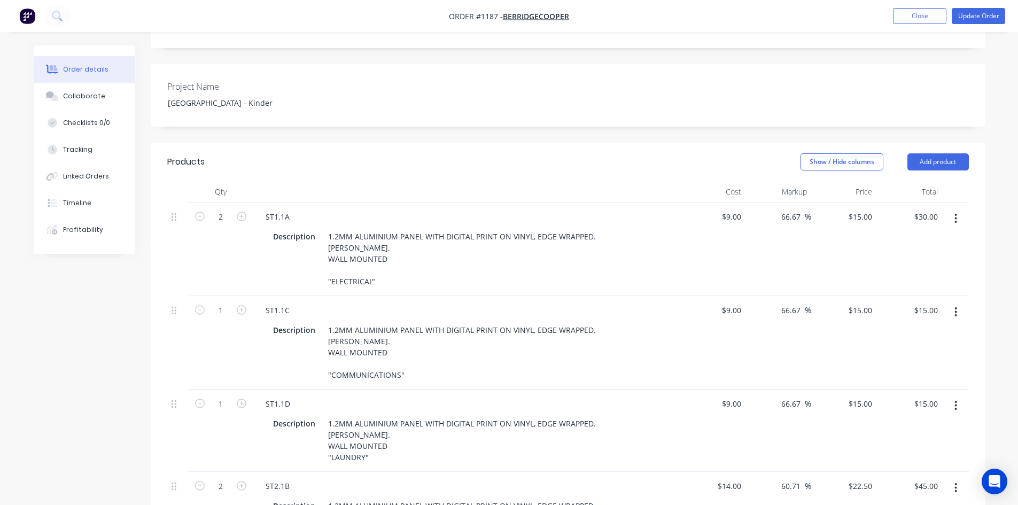
scroll to position [0, 0]
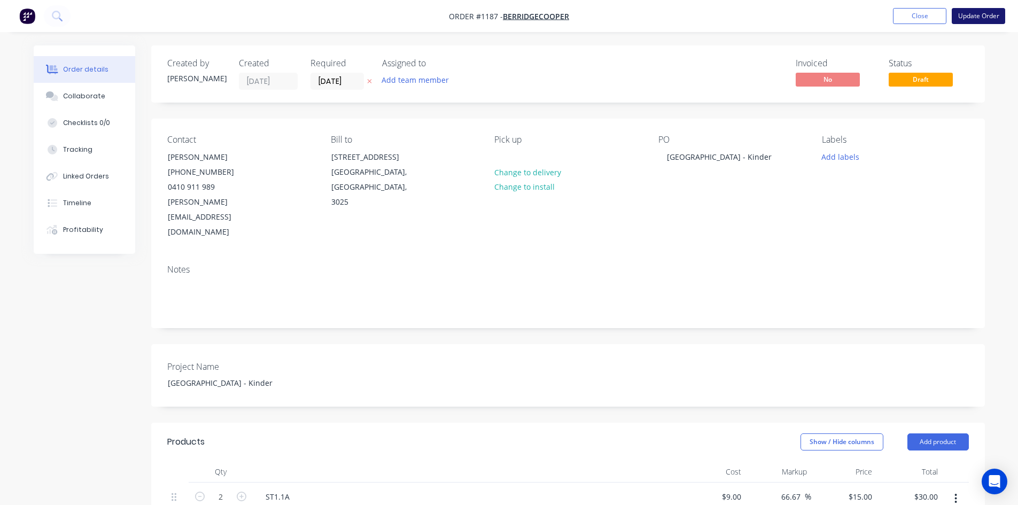
click at [964, 19] on button "Update Order" at bounding box center [978, 16] width 53 height 16
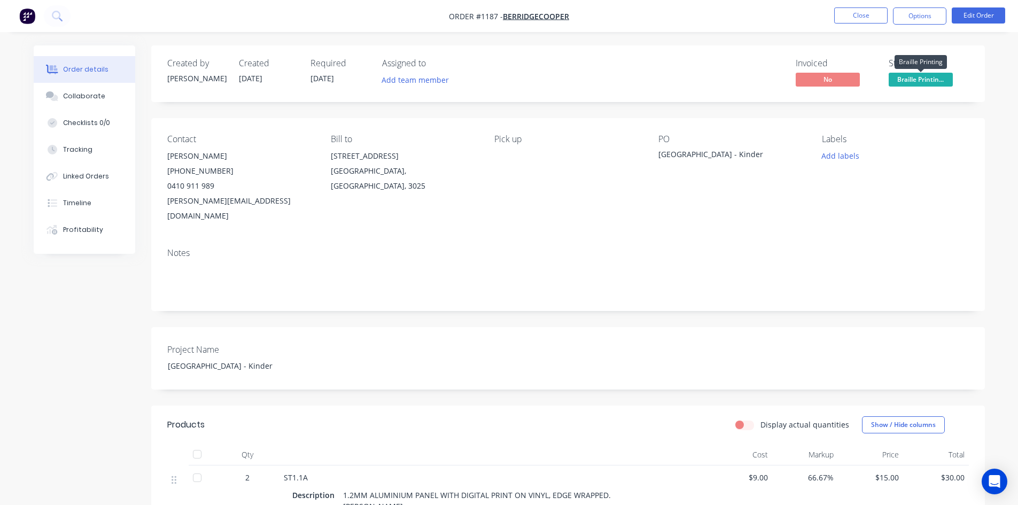
click at [921, 80] on span "Braille Printin..." at bounding box center [921, 79] width 64 height 13
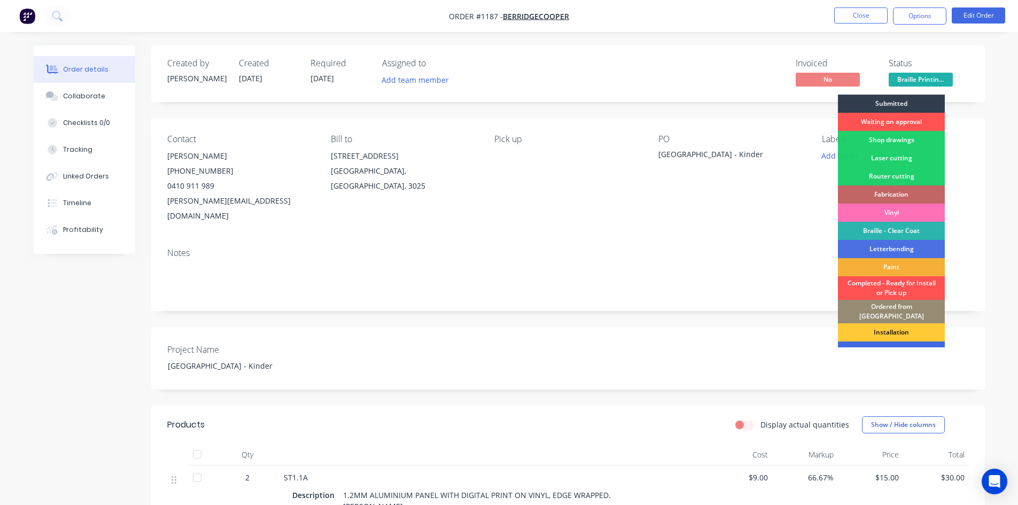
scroll to position [43, 0]
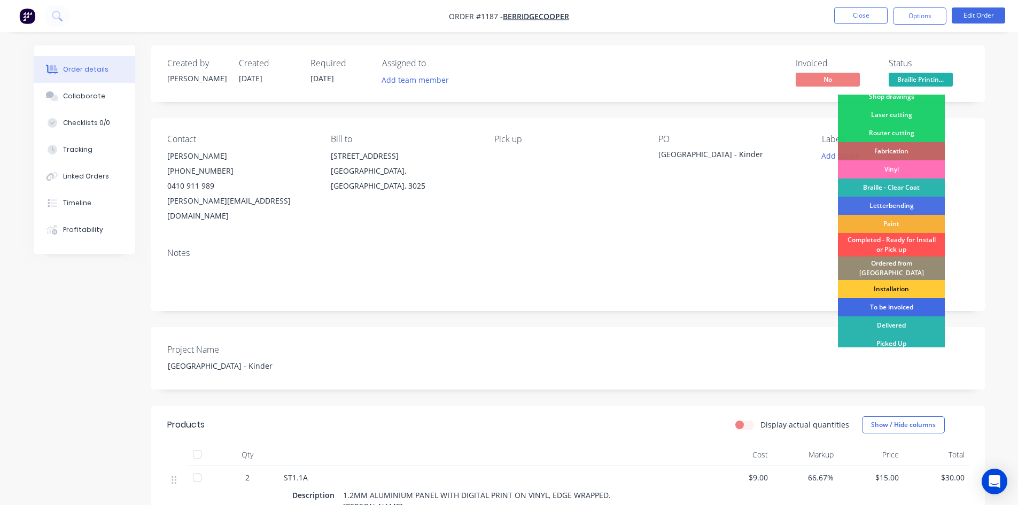
click at [906, 301] on div "To be invoiced" at bounding box center [891, 307] width 107 height 18
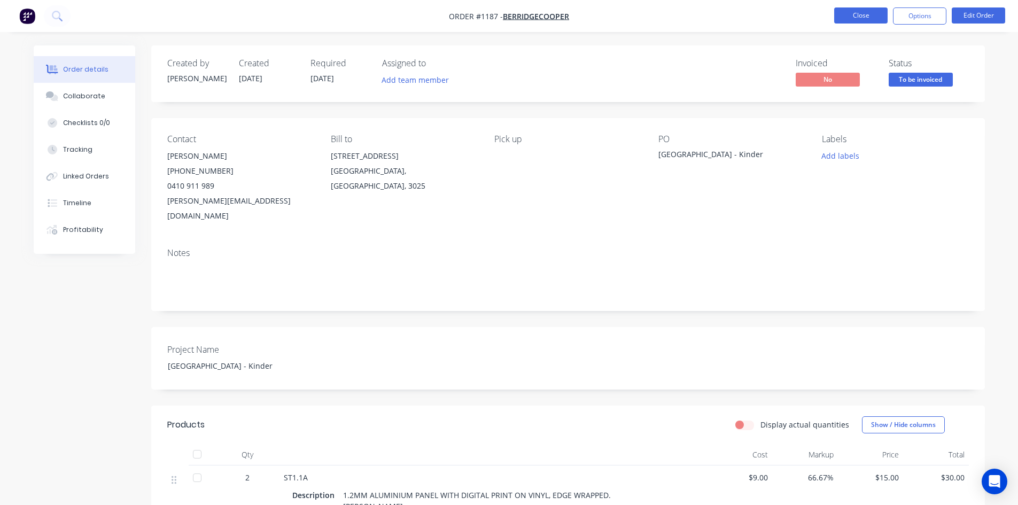
click at [850, 21] on button "Close" at bounding box center [860, 15] width 53 height 16
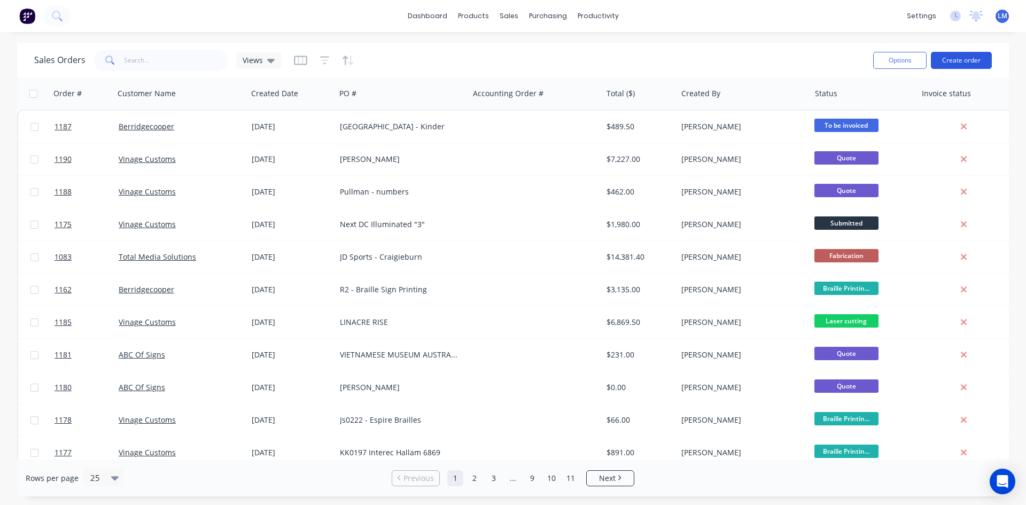
click at [957, 56] on button "Create order" at bounding box center [961, 60] width 61 height 17
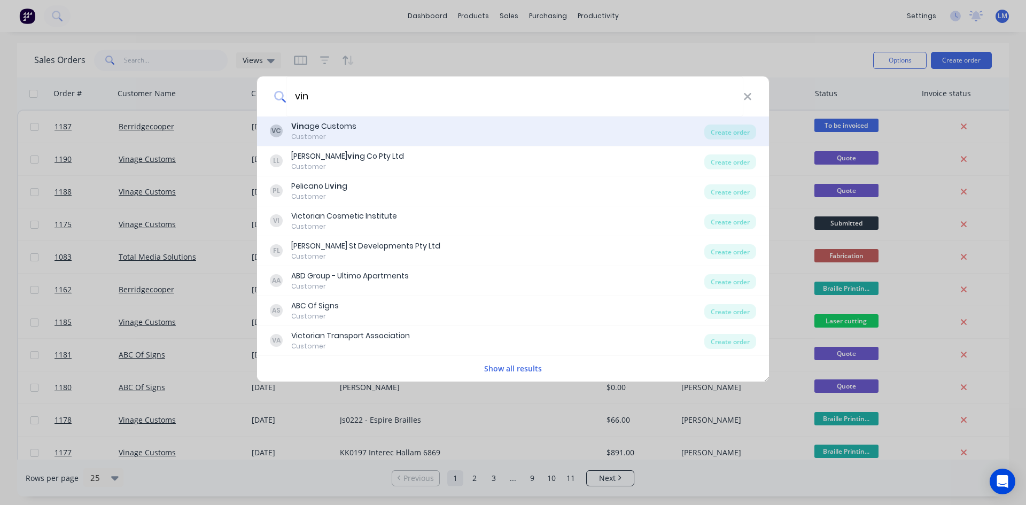
type input "vin"
click at [362, 134] on div "VC Vin age Customs Customer" at bounding box center [487, 131] width 434 height 21
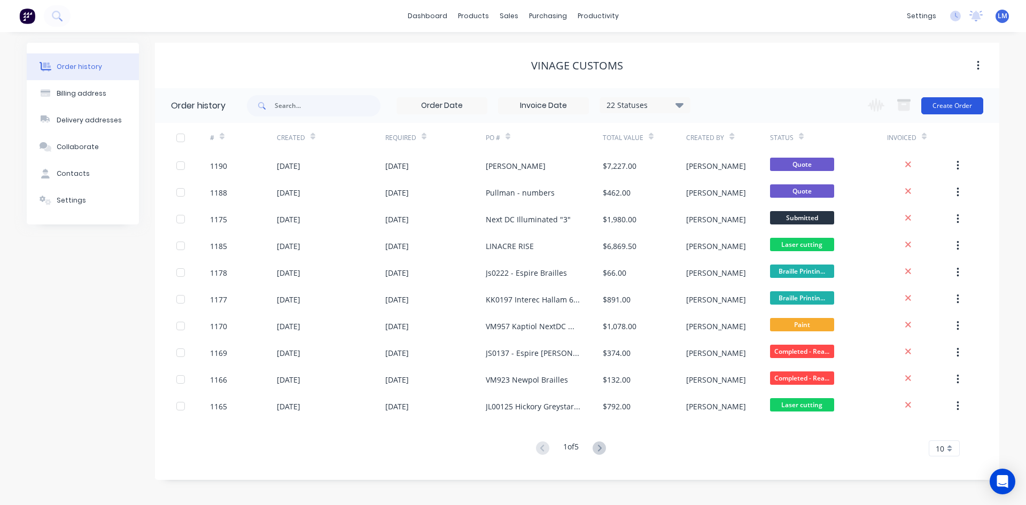
click at [942, 101] on button "Create Order" at bounding box center [952, 105] width 62 height 17
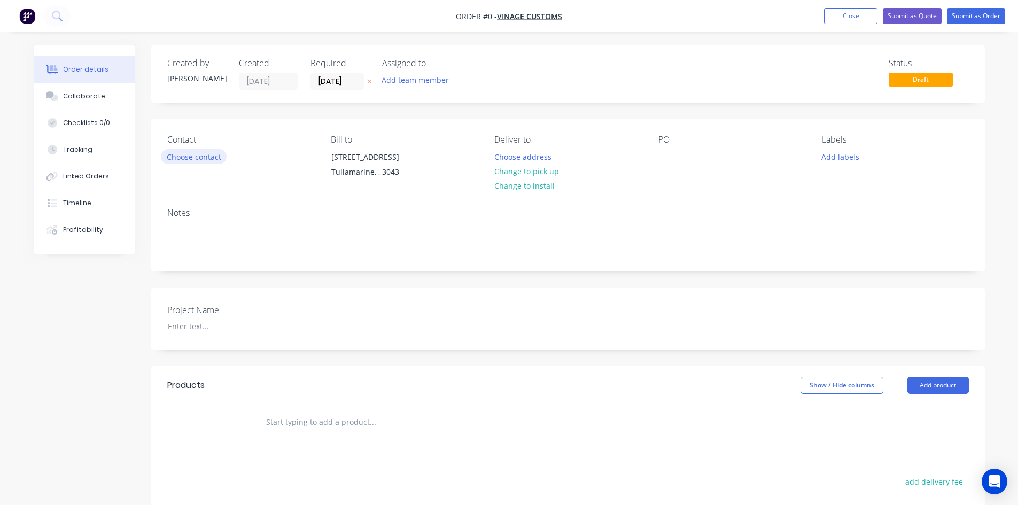
click at [168, 160] on button "Choose contact" at bounding box center [194, 156] width 66 height 14
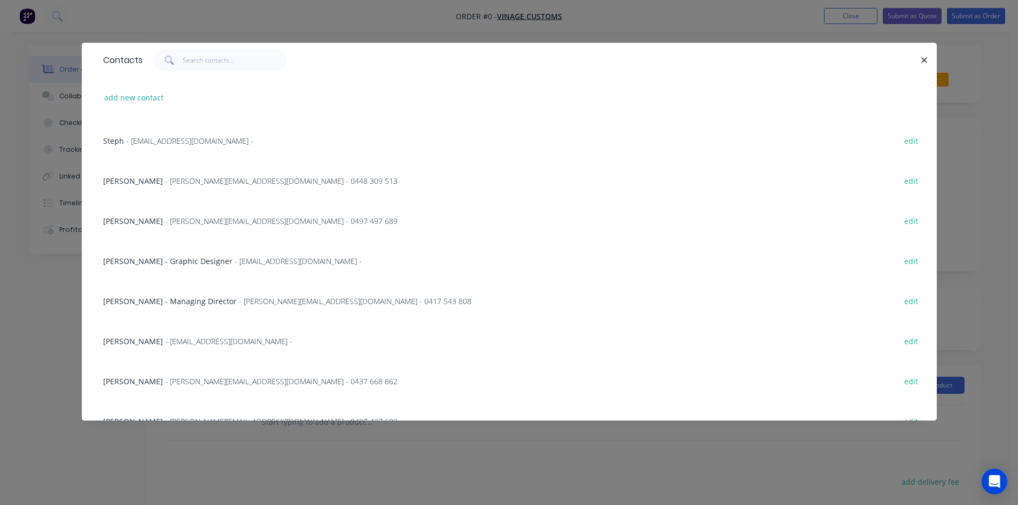
scroll to position [53, 0]
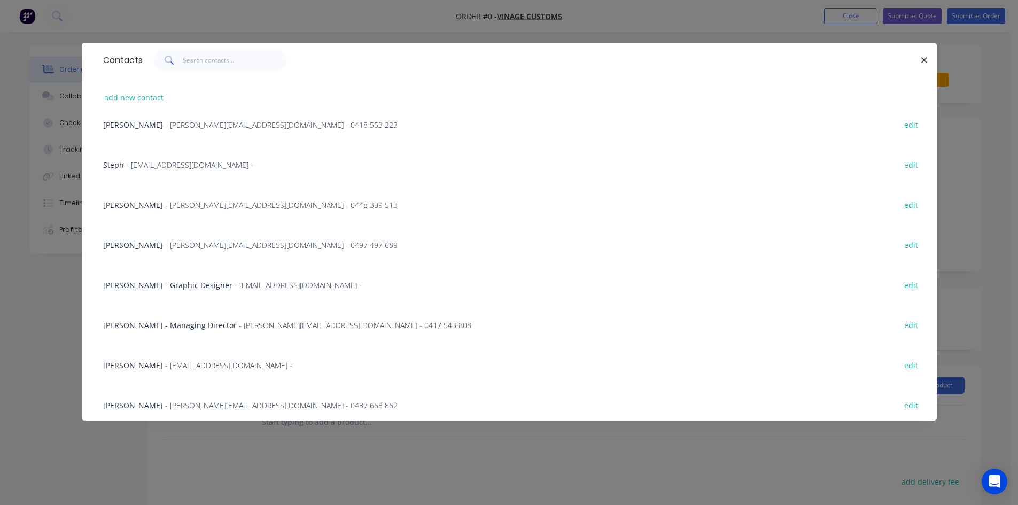
click at [179, 209] on span "- [PERSON_NAME][EMAIL_ADDRESS][DOMAIN_NAME] - 0448 309 513" at bounding box center [281, 205] width 232 height 10
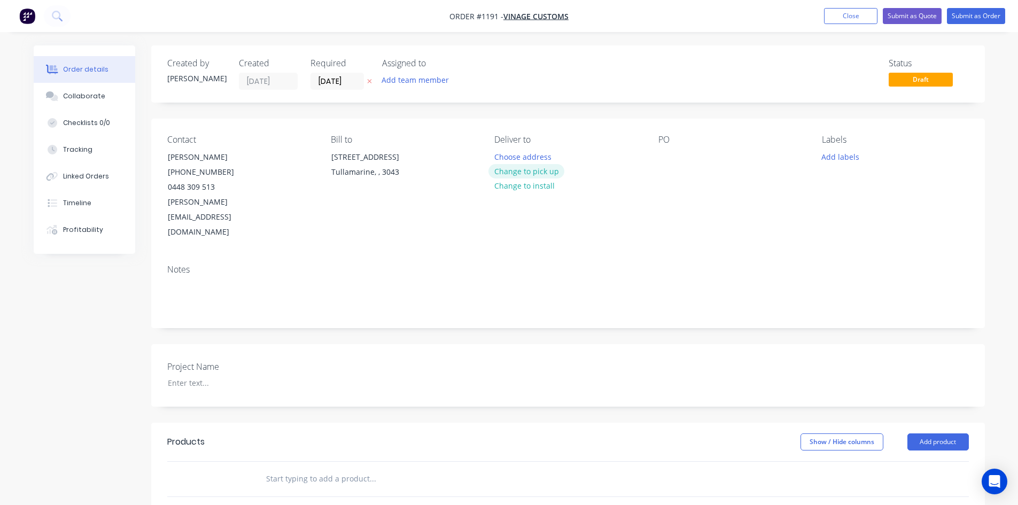
click at [551, 167] on button "Change to pick up" at bounding box center [526, 171] width 76 height 14
click at [674, 159] on div at bounding box center [666, 156] width 17 height 15
paste div
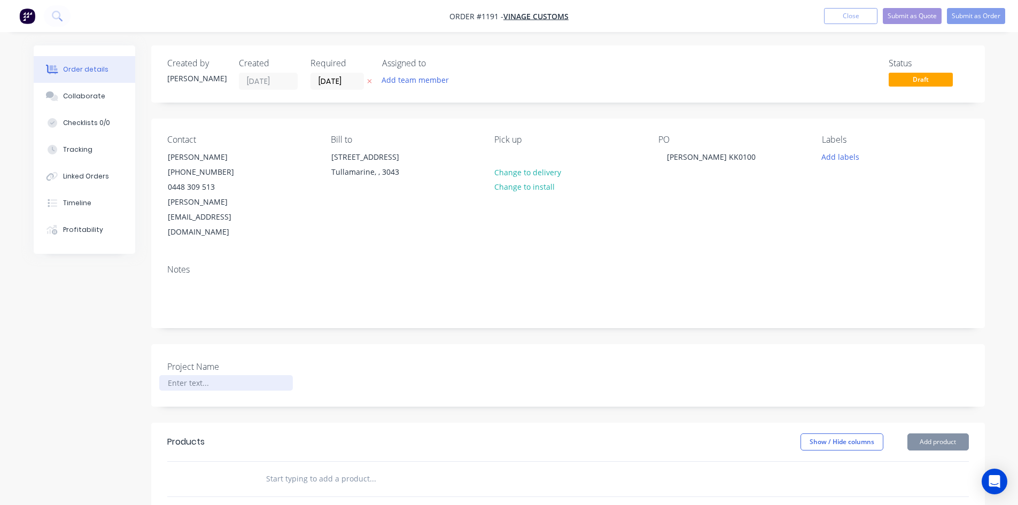
click at [192, 375] on div at bounding box center [226, 382] width 134 height 15
paste div
click at [248, 375] on div "[PERSON_NAME] KK0100" at bounding box center [226, 382] width 134 height 15
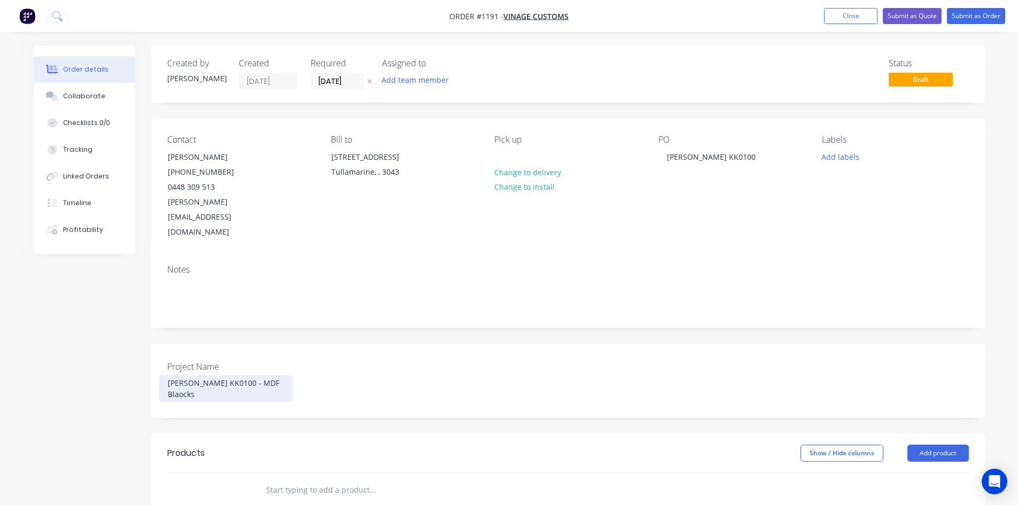
click at [248, 375] on div "[PERSON_NAME] KK0100 - MDF Blaocks" at bounding box center [226, 388] width 134 height 27
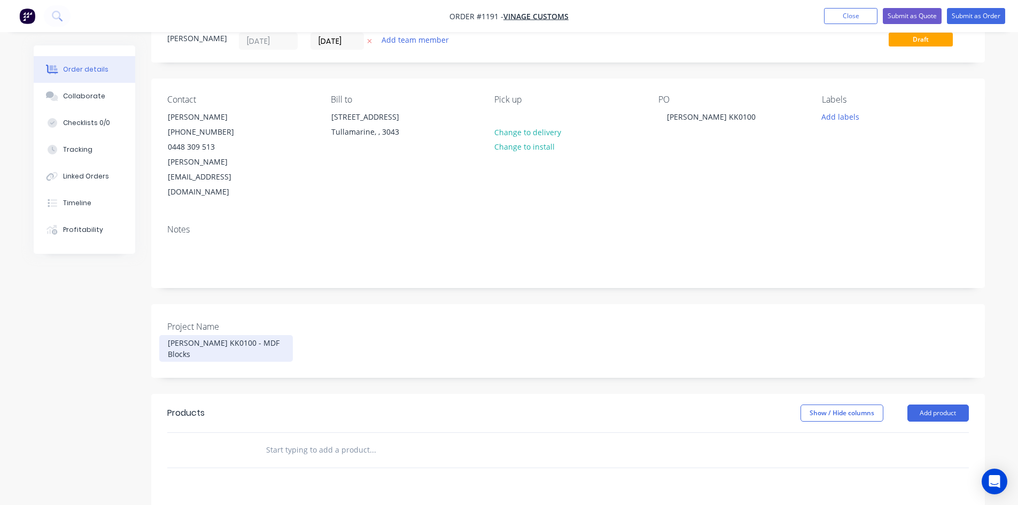
scroll to position [160, 0]
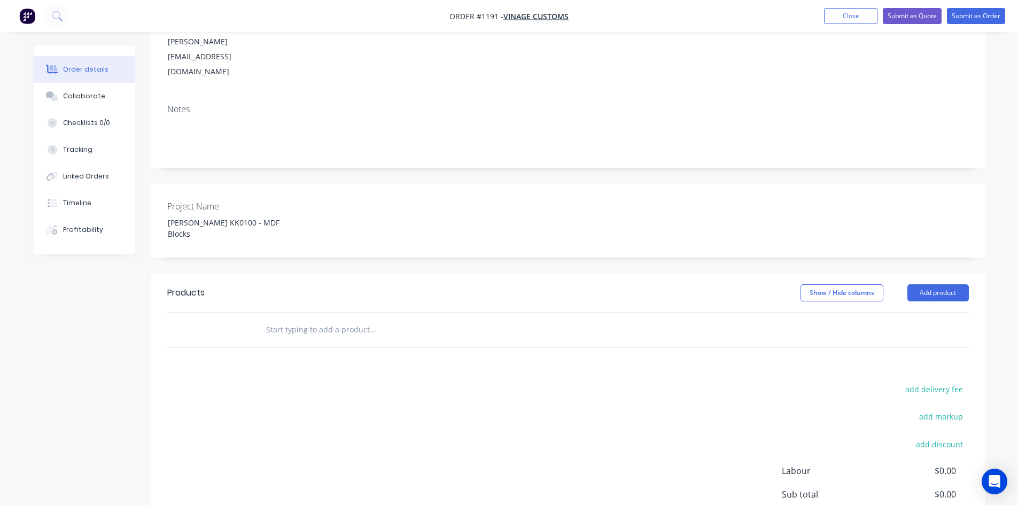
click at [304, 319] on input "text" at bounding box center [373, 329] width 214 height 21
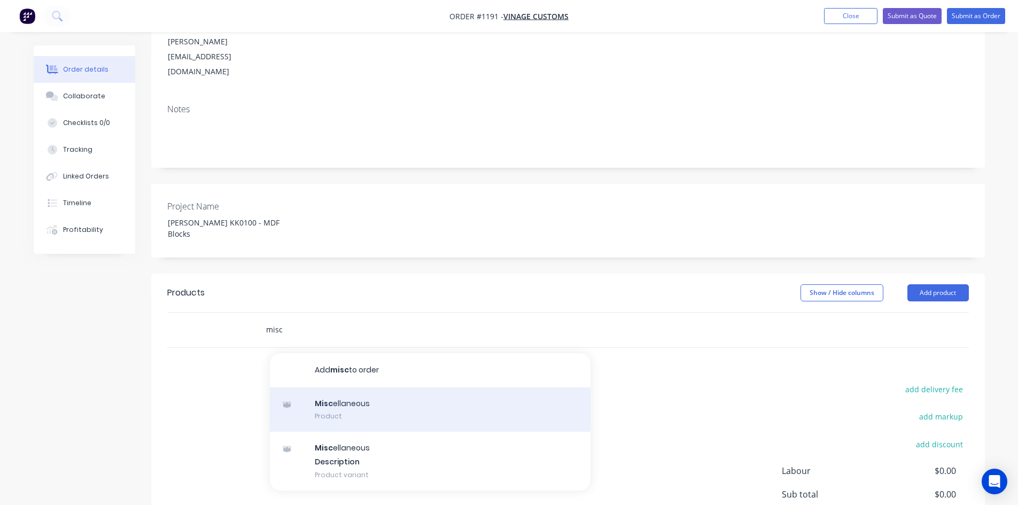
type input "misc"
click at [363, 387] on div "Misc ellaneous Product" at bounding box center [430, 409] width 321 height 45
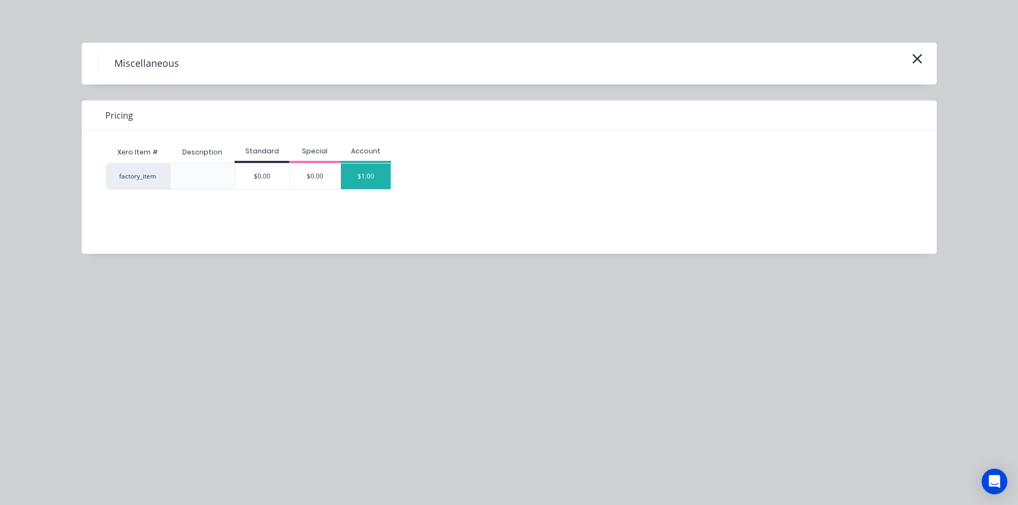
click at [371, 179] on div "$1.00" at bounding box center [366, 177] width 50 height 26
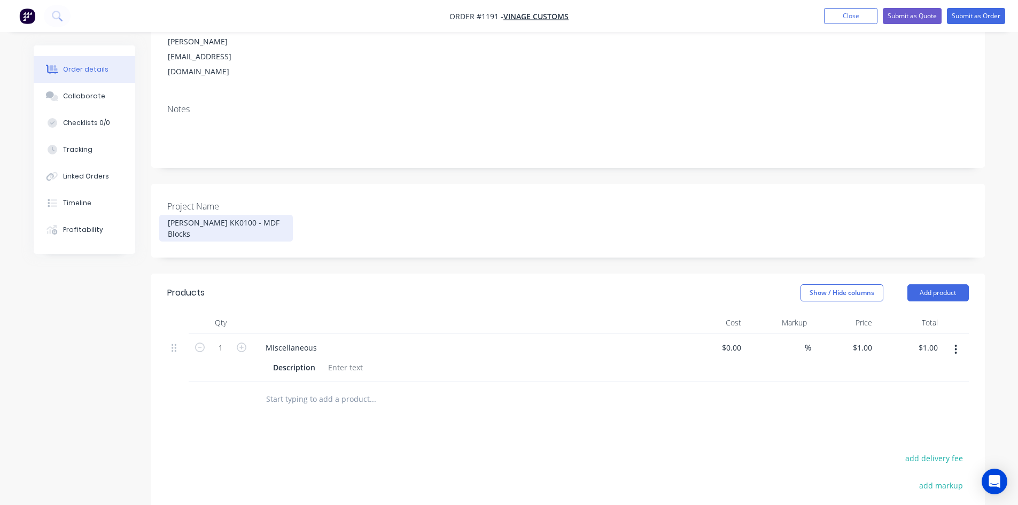
drag, startPoint x: 289, startPoint y: 196, endPoint x: 279, endPoint y: 198, distance: 10.3
click at [289, 215] on div "[PERSON_NAME] KK0100 - MDF Blocks" at bounding box center [226, 228] width 134 height 27
drag, startPoint x: 265, startPoint y: 193, endPoint x: 219, endPoint y: 198, distance: 46.7
click at [219, 215] on div "[PERSON_NAME] KK0100 - MDF Blocks" at bounding box center [226, 228] width 134 height 27
copy div "MDF Blocks"
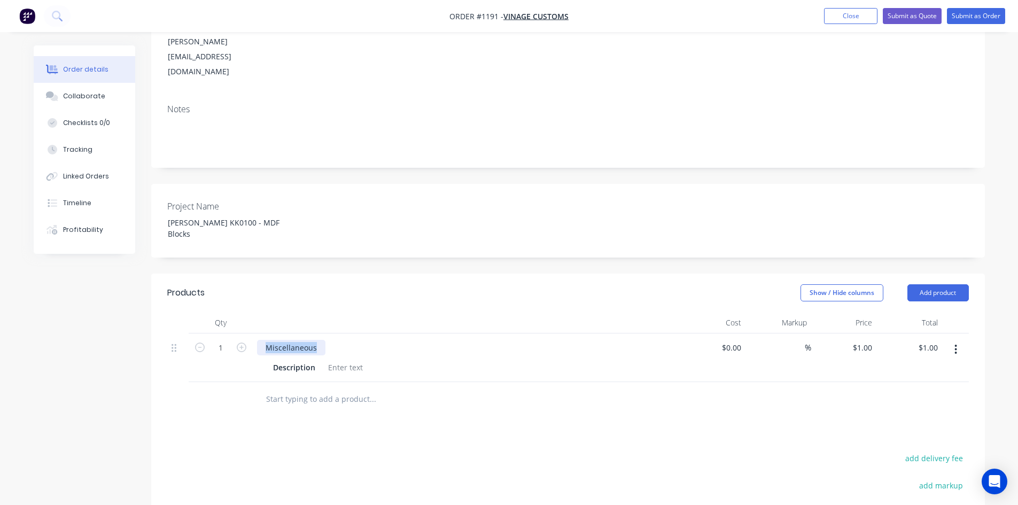
drag, startPoint x: 319, startPoint y: 306, endPoint x: 255, endPoint y: 305, distance: 64.1
click at [255, 333] on div "Miscellaneous Description" at bounding box center [467, 357] width 428 height 49
paste div
drag, startPoint x: 473, startPoint y: 366, endPoint x: 376, endPoint y: 352, distance: 98.3
click at [471, 389] on input "text" at bounding box center [373, 399] width 214 height 21
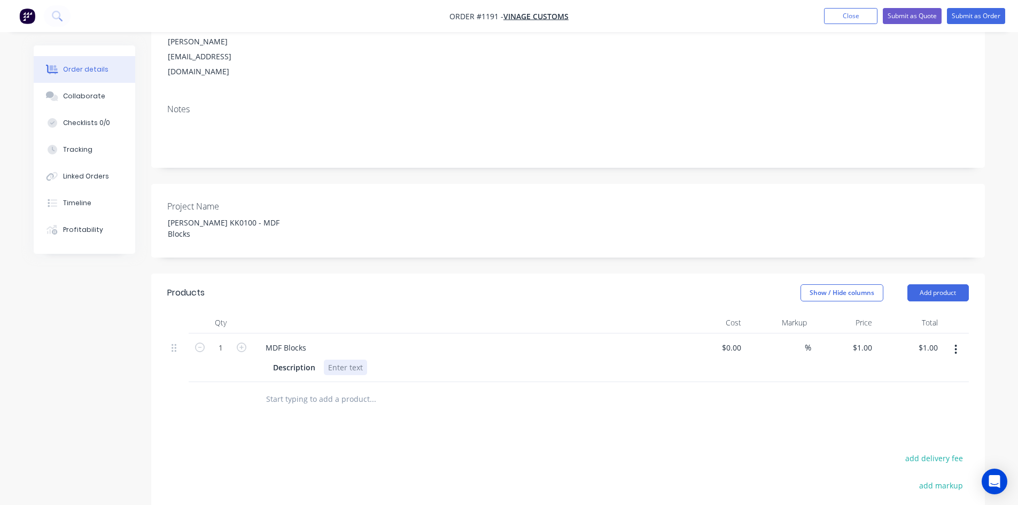
click at [346, 360] on div at bounding box center [345, 367] width 43 height 15
click at [341, 360] on div at bounding box center [345, 367] width 43 height 15
paste div
click at [229, 340] on input "1" at bounding box center [221, 348] width 28 height 16
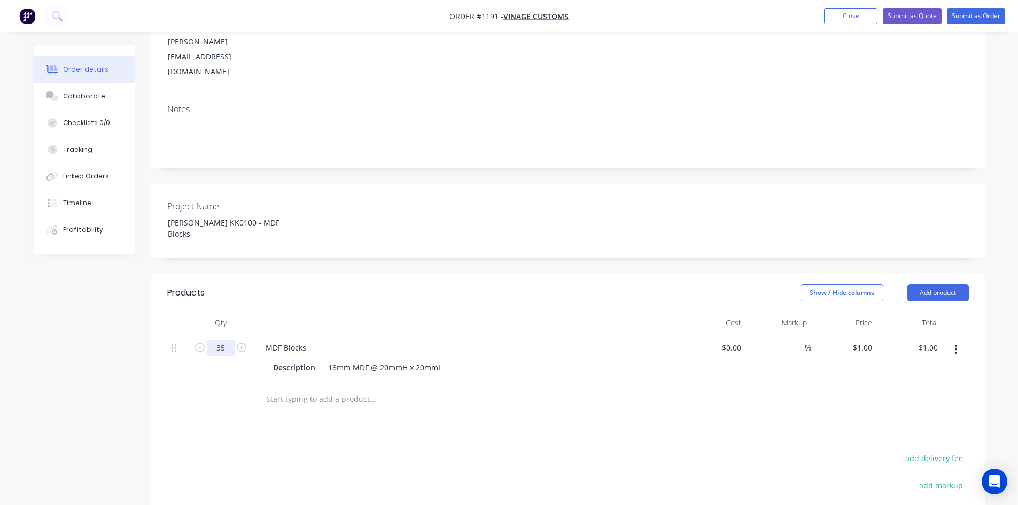
type input "35"
type input "$35.00"
click at [862, 340] on div "1 1" at bounding box center [868, 347] width 17 height 15
type input "$70.00"
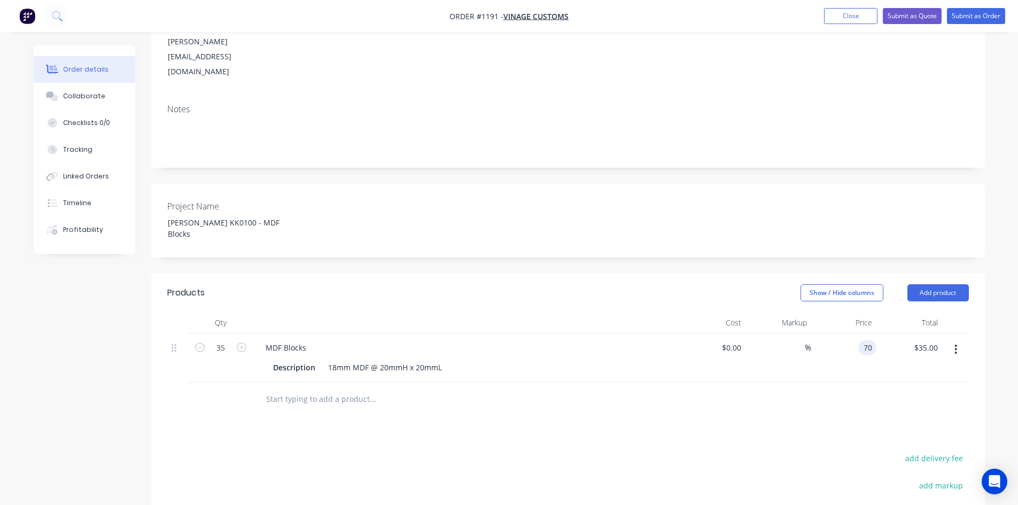
type input "$2,450.00"
drag, startPoint x: 850, startPoint y: 306, endPoint x: 905, endPoint y: 317, distance: 56.1
click at [905, 333] on div "35 MDF Blocks Description 18mm MDF @ 20mmH x 20mmL $0.00 $0.00 % 70 70 $2,450.0…" at bounding box center [568, 357] width 802 height 49
type input "$0.00"
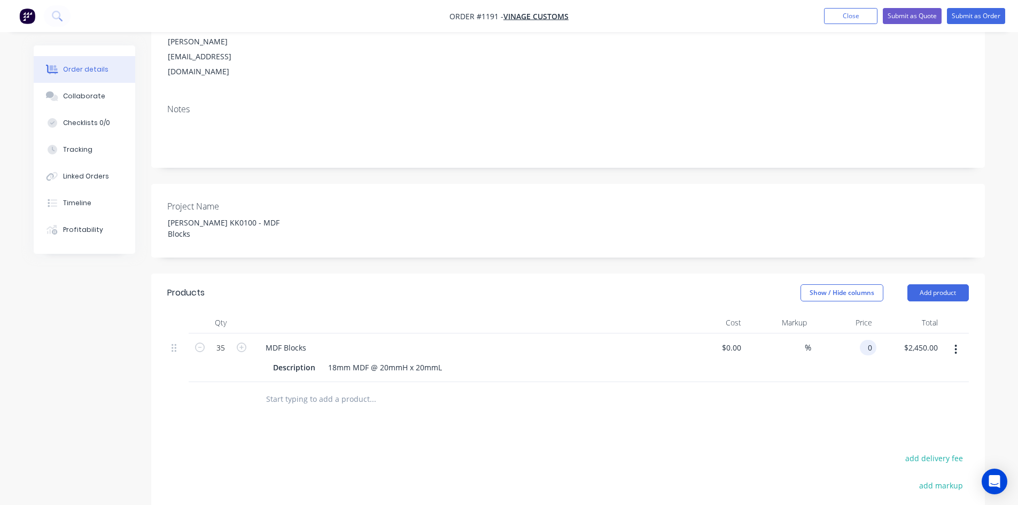
type input "$0.00"
click at [843, 478] on div "add markup" at bounding box center [902, 491] width 134 height 27
click at [715, 333] on div "$0.00 $0.00" at bounding box center [713, 357] width 66 height 49
click at [731, 340] on div "$0.00" at bounding box center [731, 347] width 29 height 15
type input "$2.00"
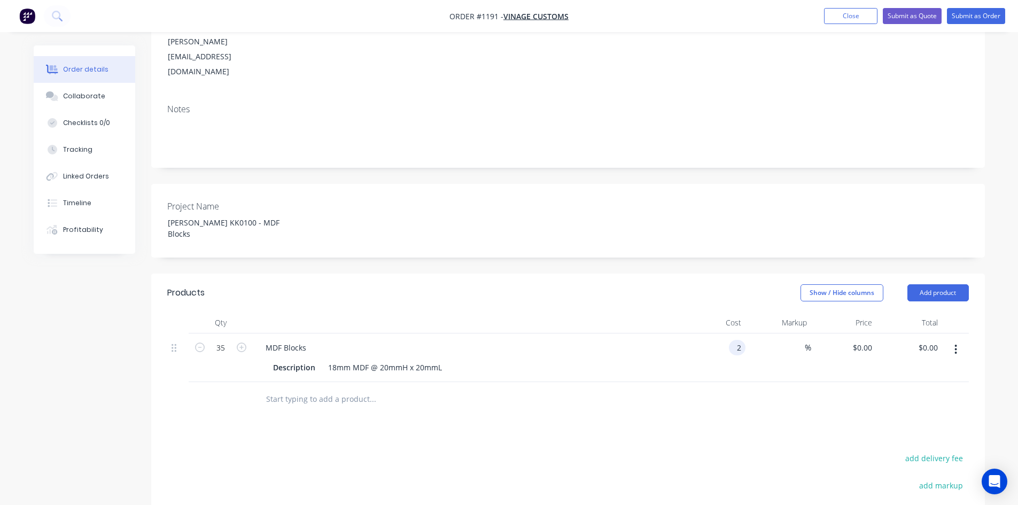
type input "$2.00"
type input "$70.00"
click at [761, 382] on div at bounding box center [568, 399] width 802 height 35
click at [804, 340] on div at bounding box center [799, 347] width 12 height 15
type input "50"
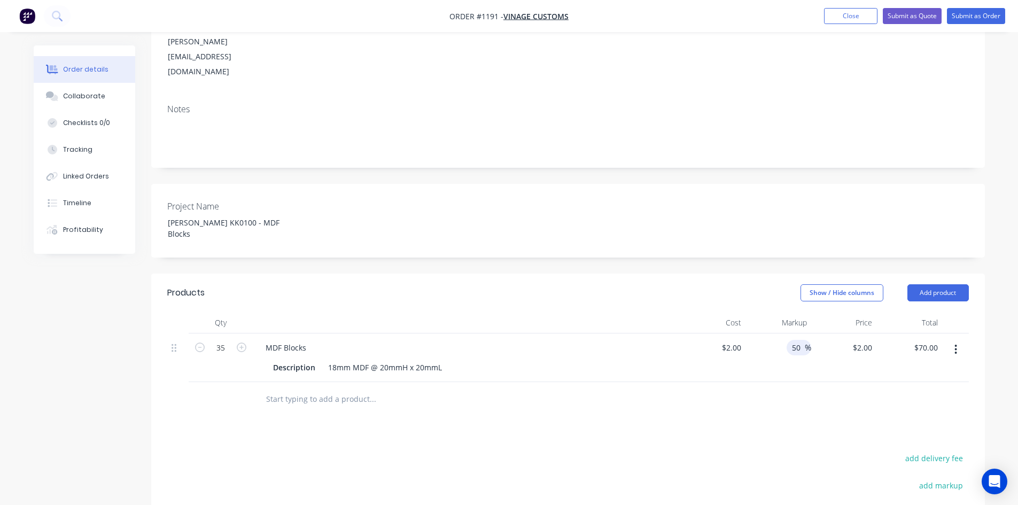
type input "$3.00"
type input "$105.00"
click at [827, 382] on div at bounding box center [568, 399] width 802 height 35
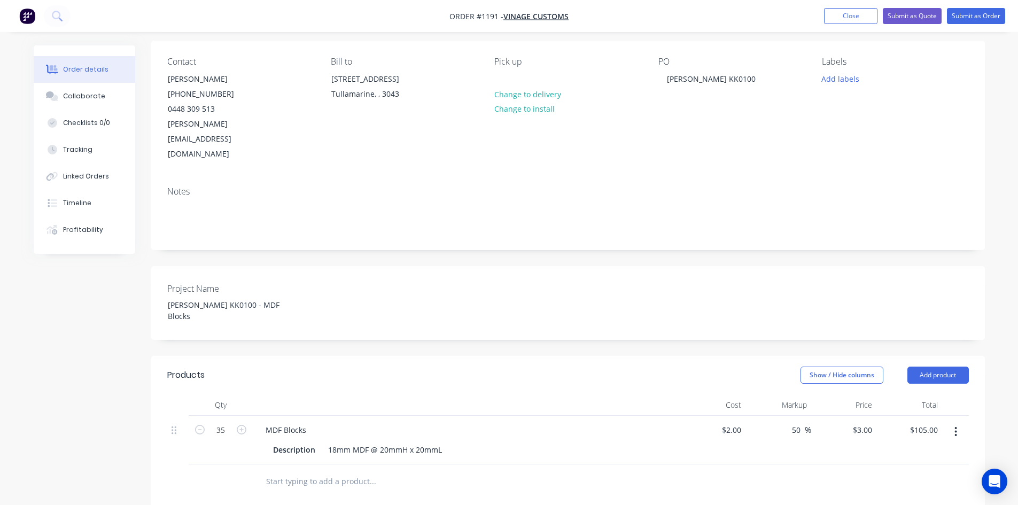
scroll to position [0, 0]
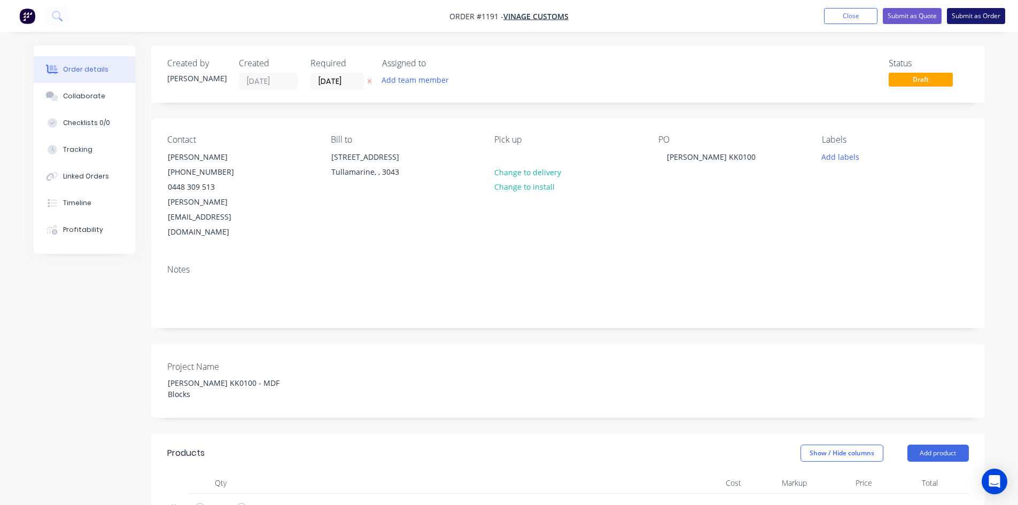
click at [966, 18] on button "Submit as Order" at bounding box center [976, 16] width 58 height 16
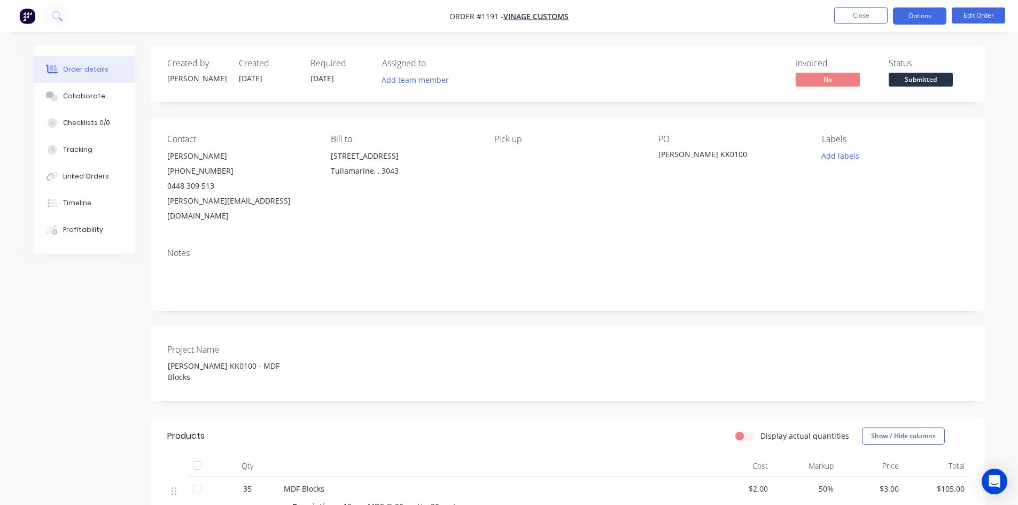
click at [925, 17] on button "Options" at bounding box center [919, 15] width 53 height 17
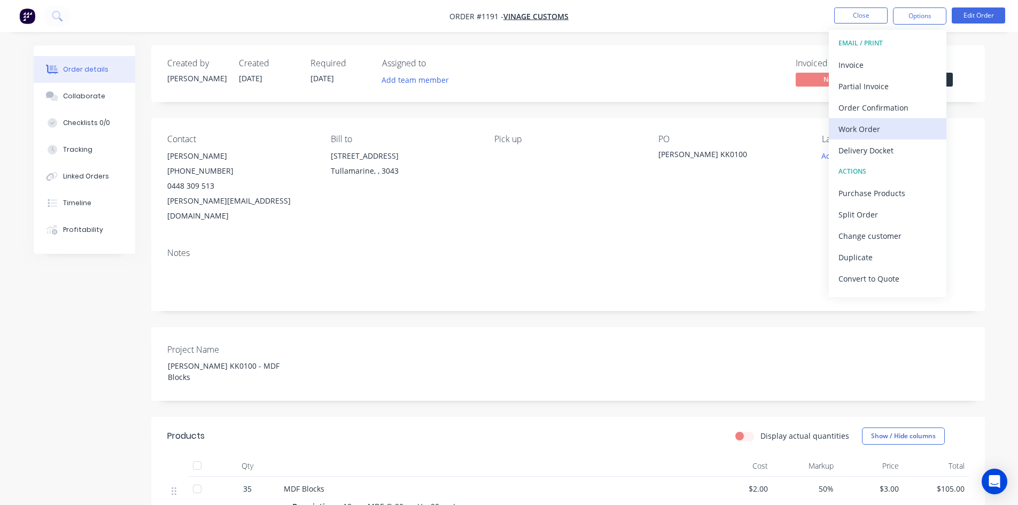
click at [888, 131] on div "Work Order" at bounding box center [888, 128] width 98 height 15
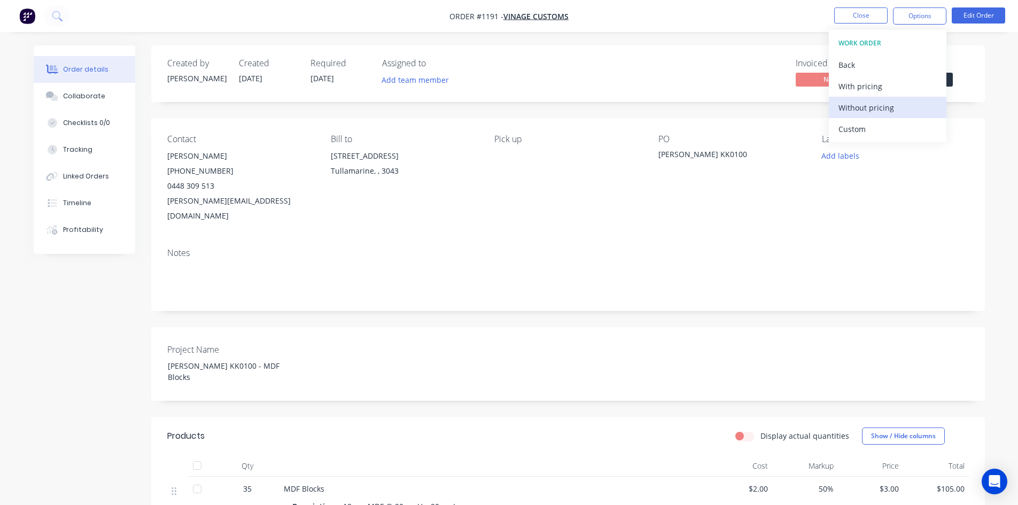
click at [874, 106] on div "Without pricing" at bounding box center [888, 107] width 98 height 15
